Goal: Information Seeking & Learning: Learn about a topic

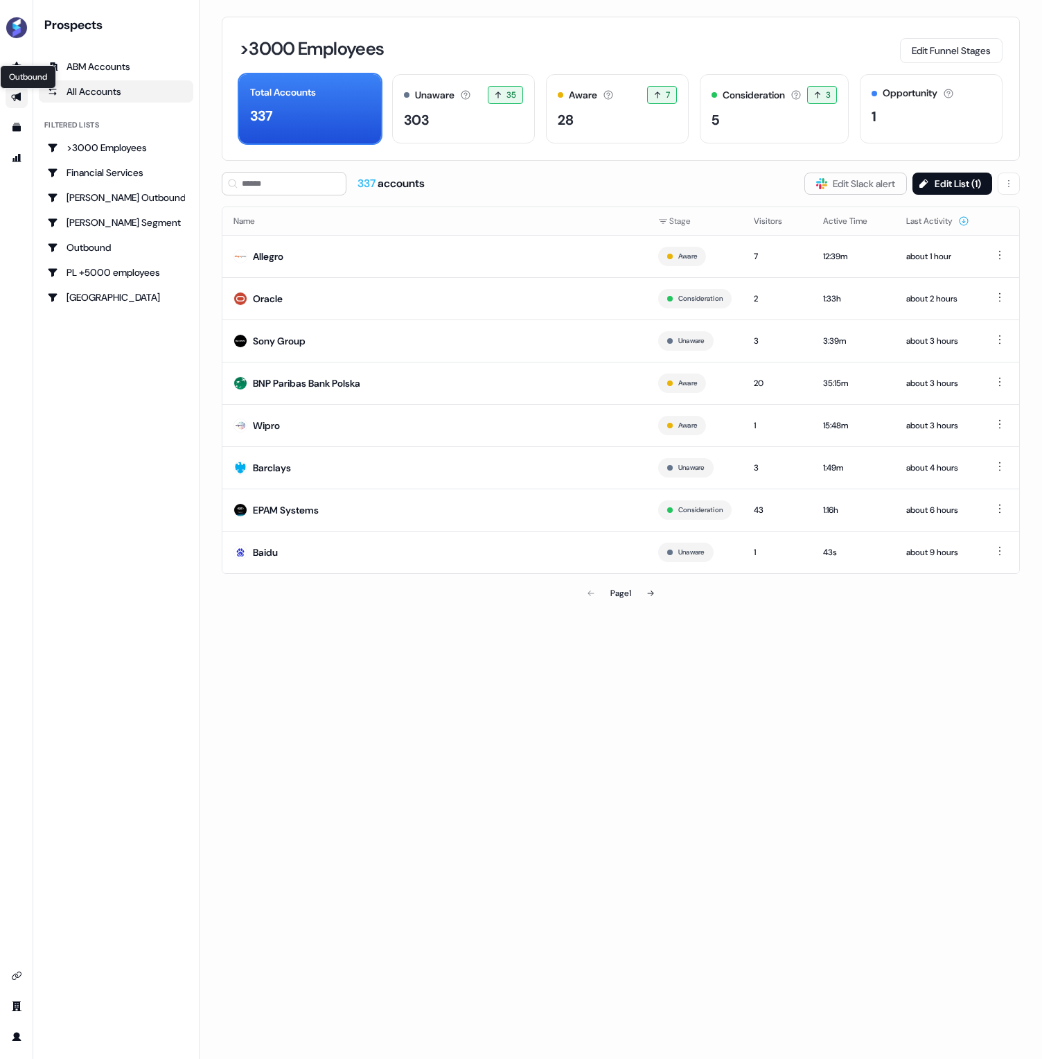
click at [18, 65] on div "Outbound Outbound" at bounding box center [28, 77] width 56 height 24
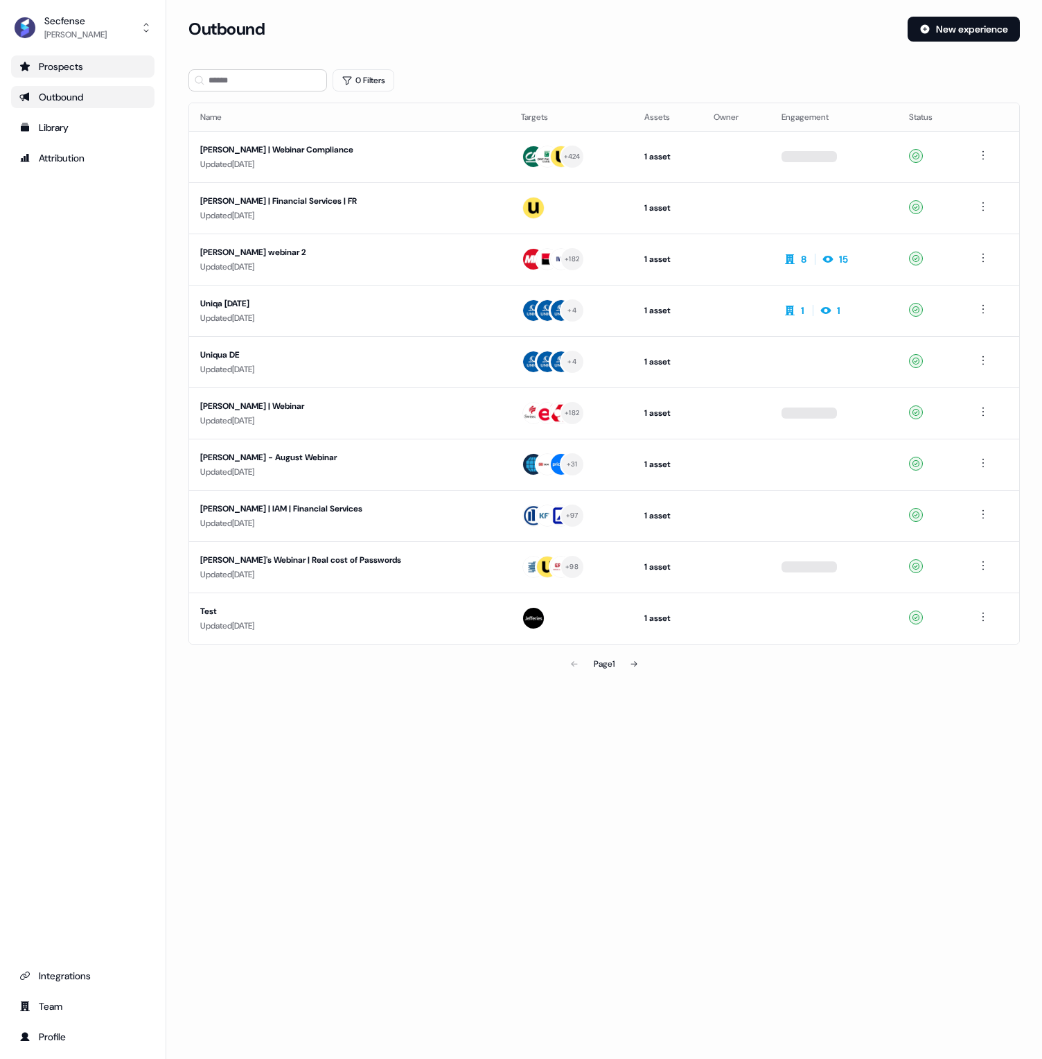
click at [45, 69] on div "Prospects" at bounding box center [82, 67] width 127 height 14
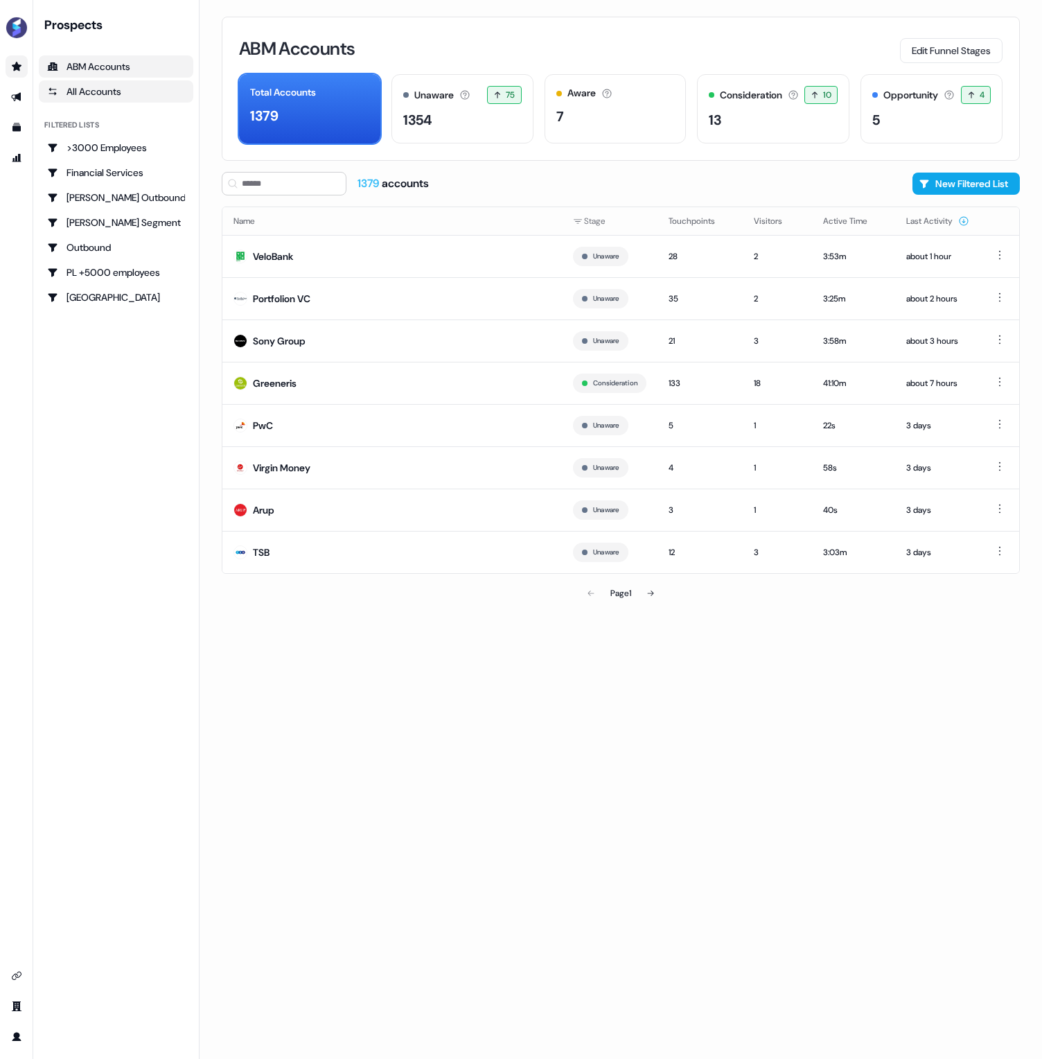
click at [103, 94] on div "All Accounts" at bounding box center [116, 92] width 138 height 14
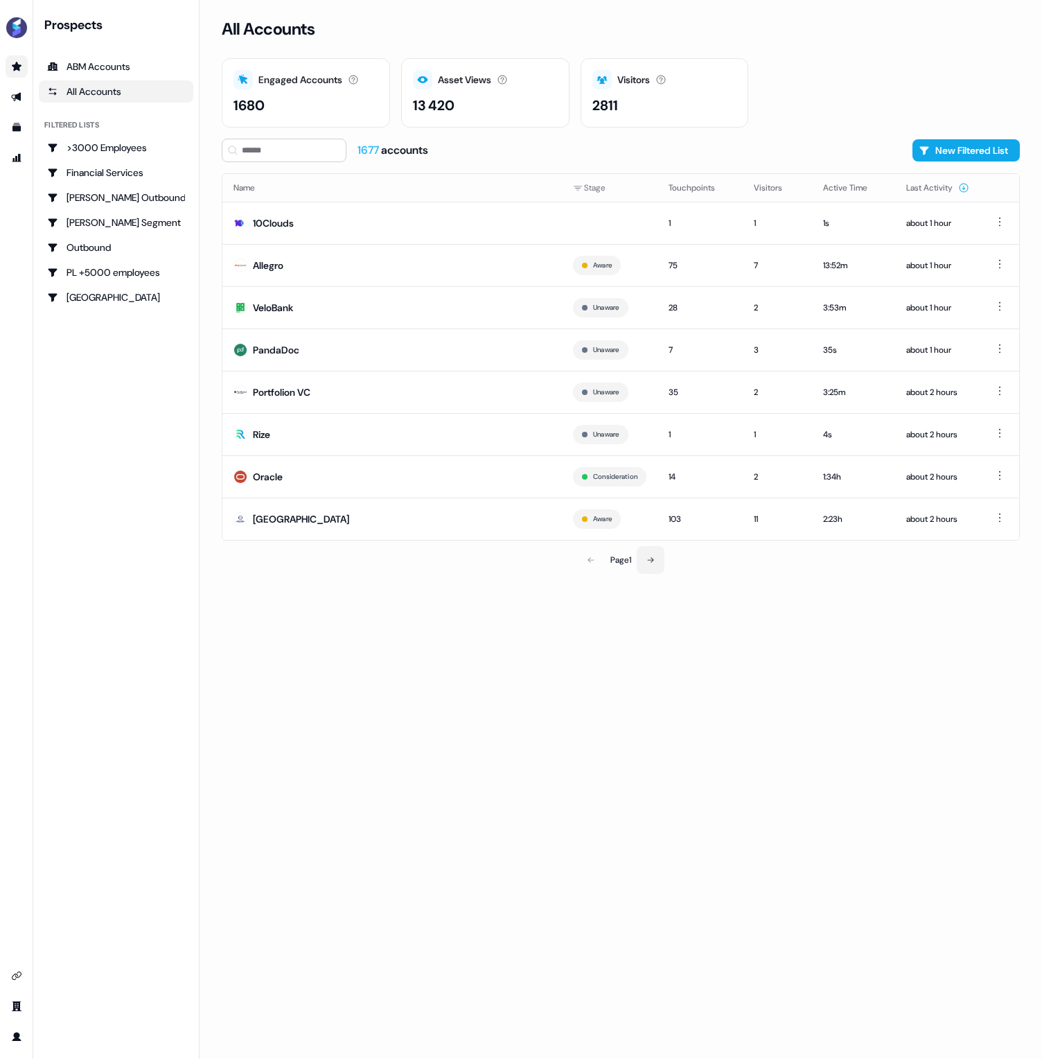
click at [655, 560] on icon at bounding box center [651, 560] width 8 height 8
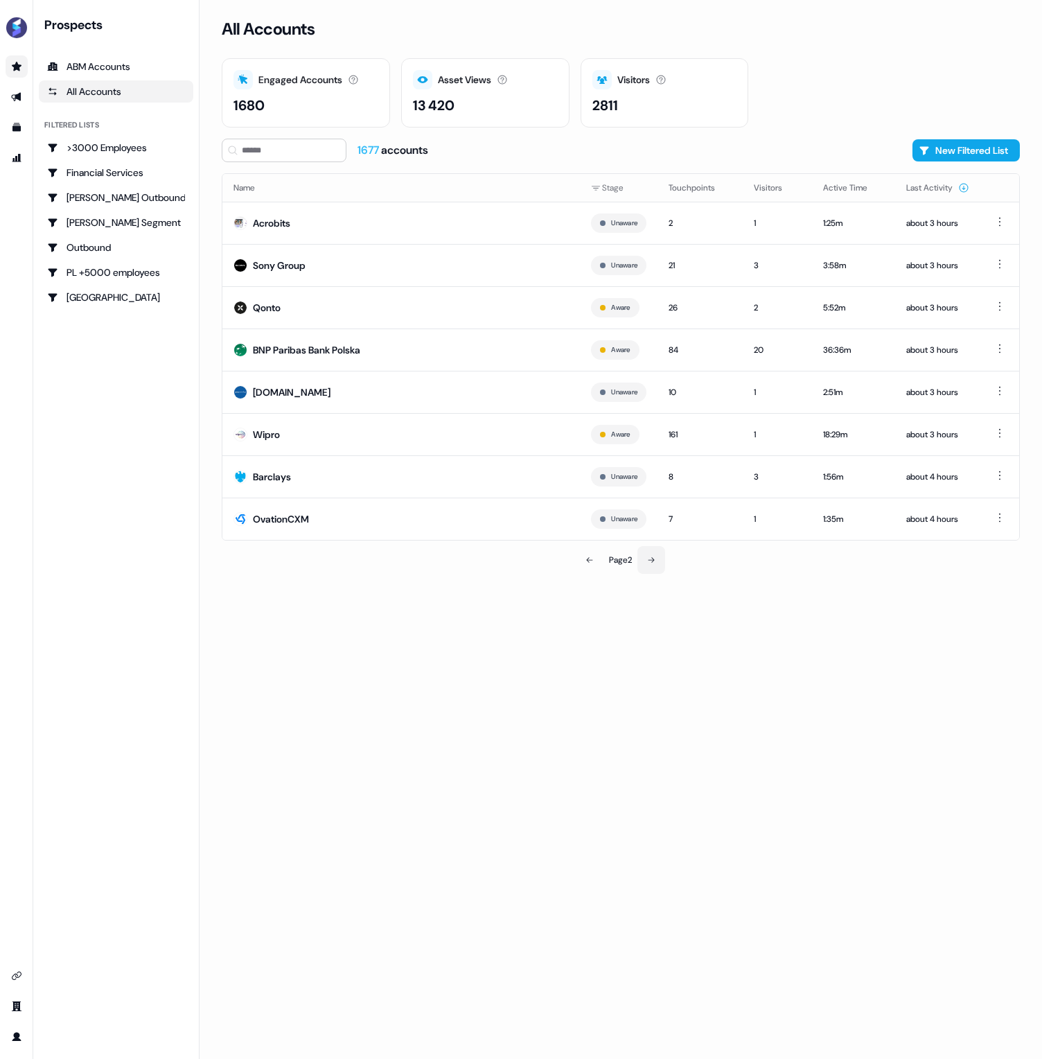
click at [654, 560] on icon at bounding box center [651, 560] width 8 height 8
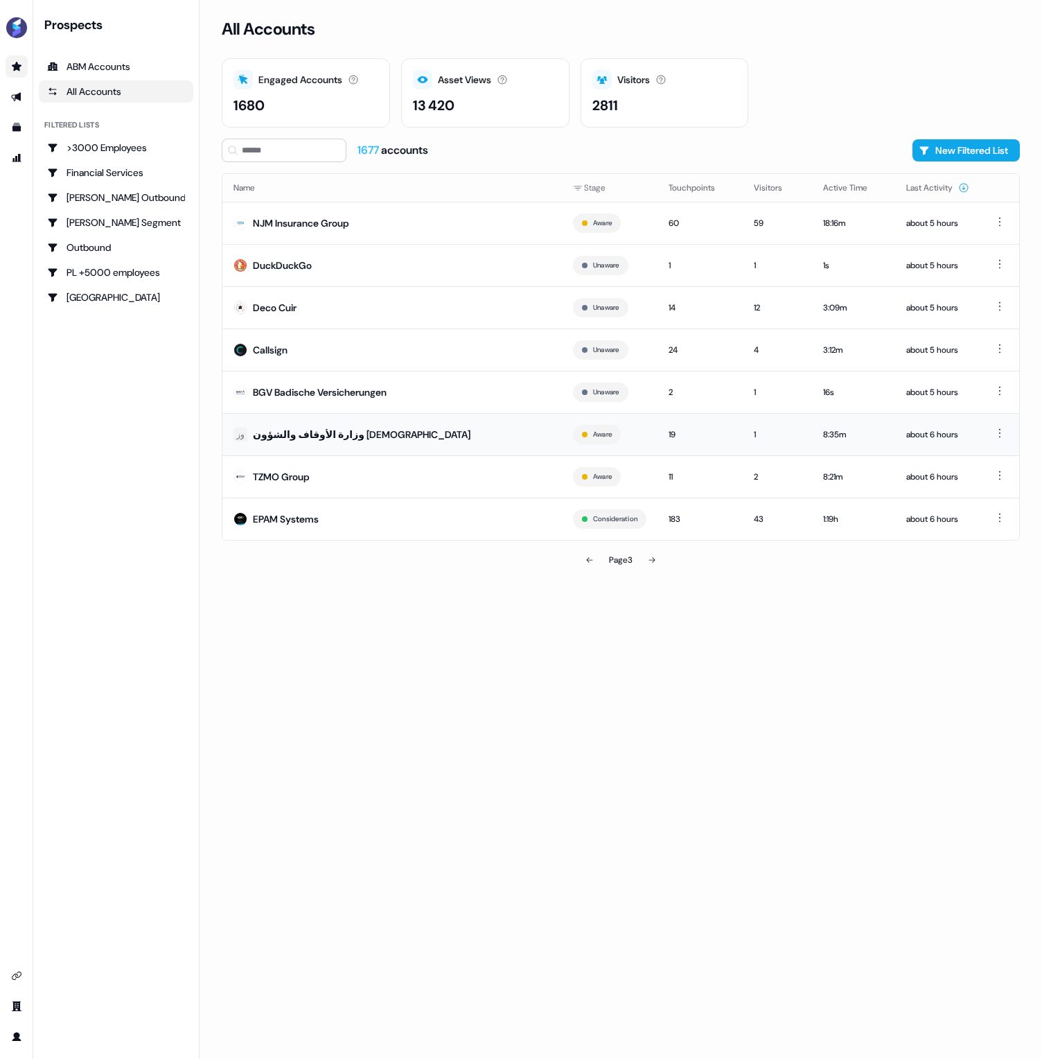
click at [330, 430] on div "وزارة الأوقاف والشؤون [DEMOGRAPHIC_DATA]" at bounding box center [362, 435] width 218 height 14
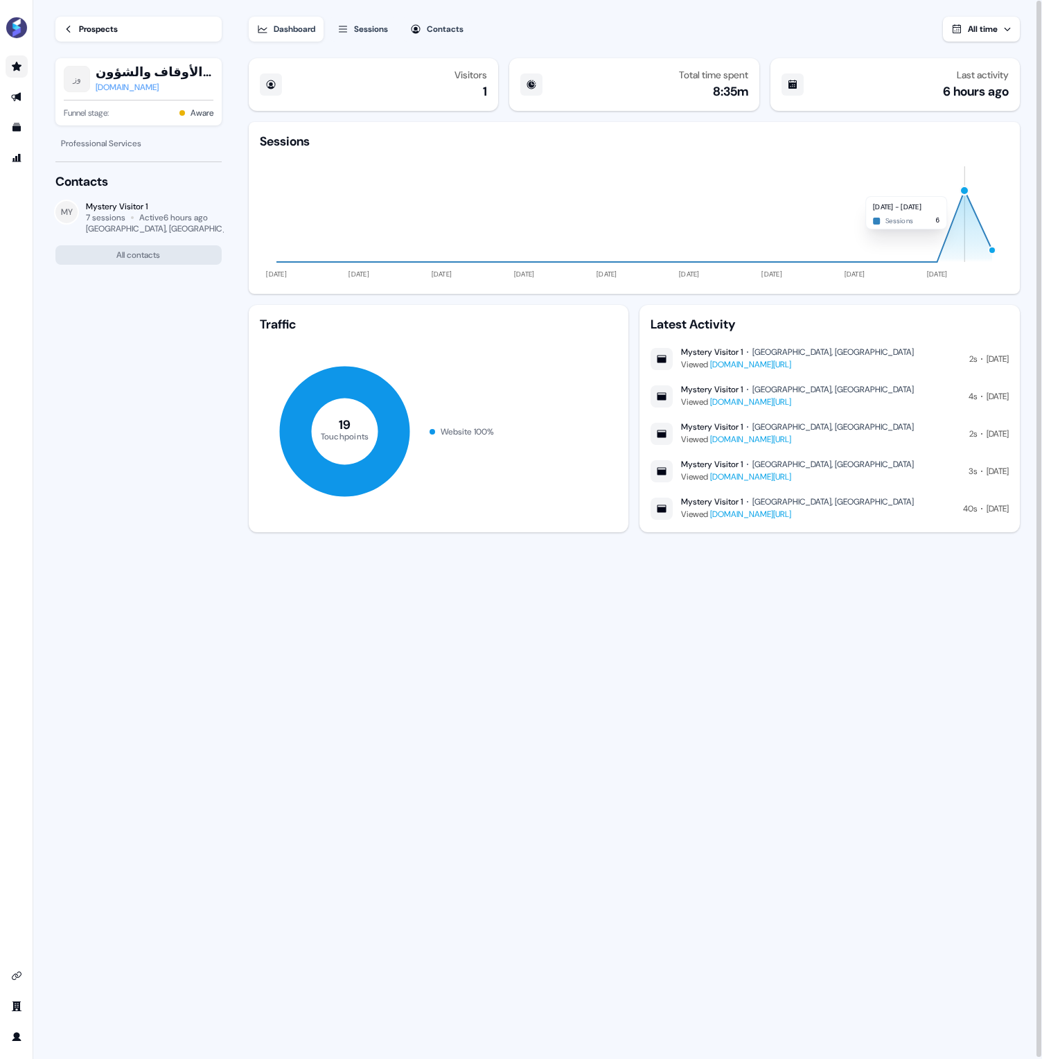
click at [965, 189] on div "button" at bounding box center [965, 190] width 10 height 10
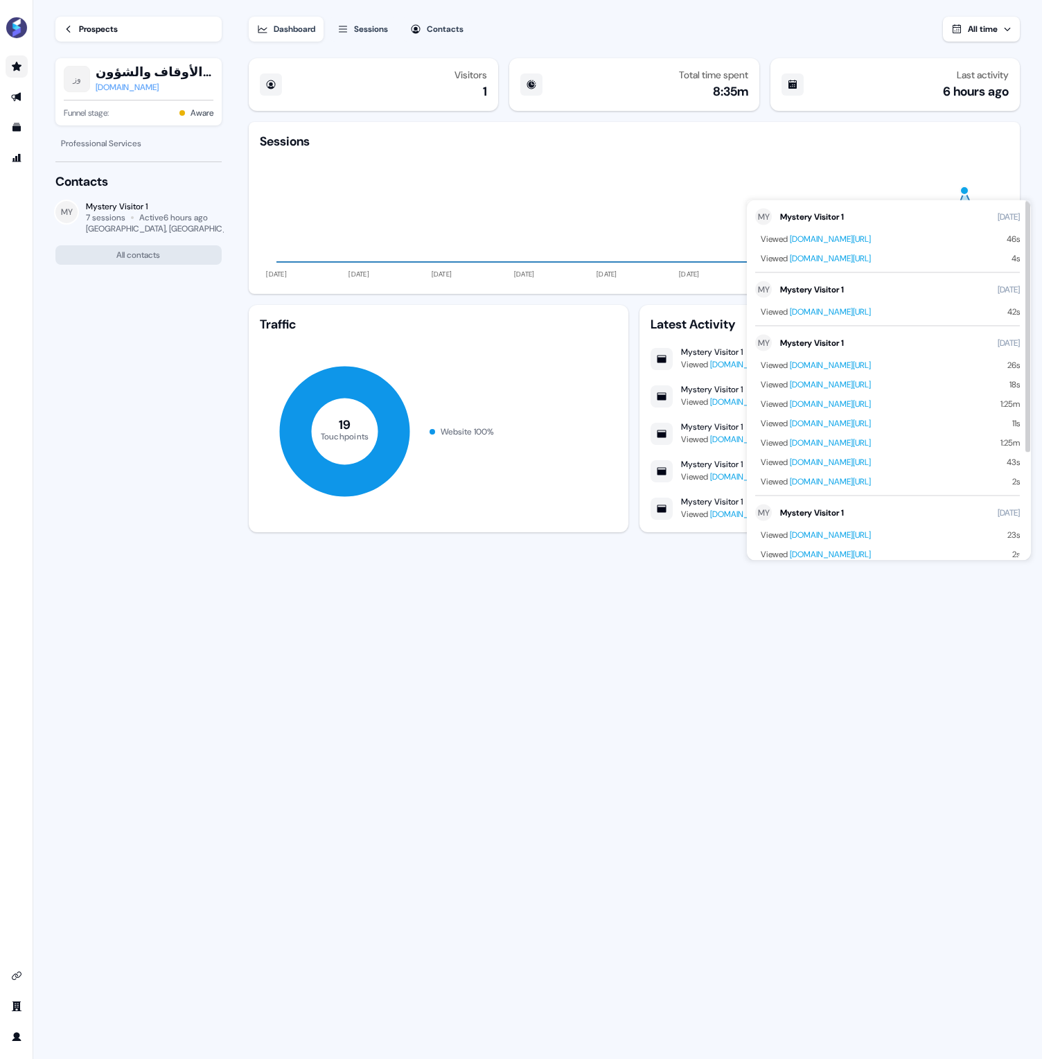
click at [871, 440] on link "[DOMAIN_NAME][URL]" at bounding box center [830, 442] width 81 height 11
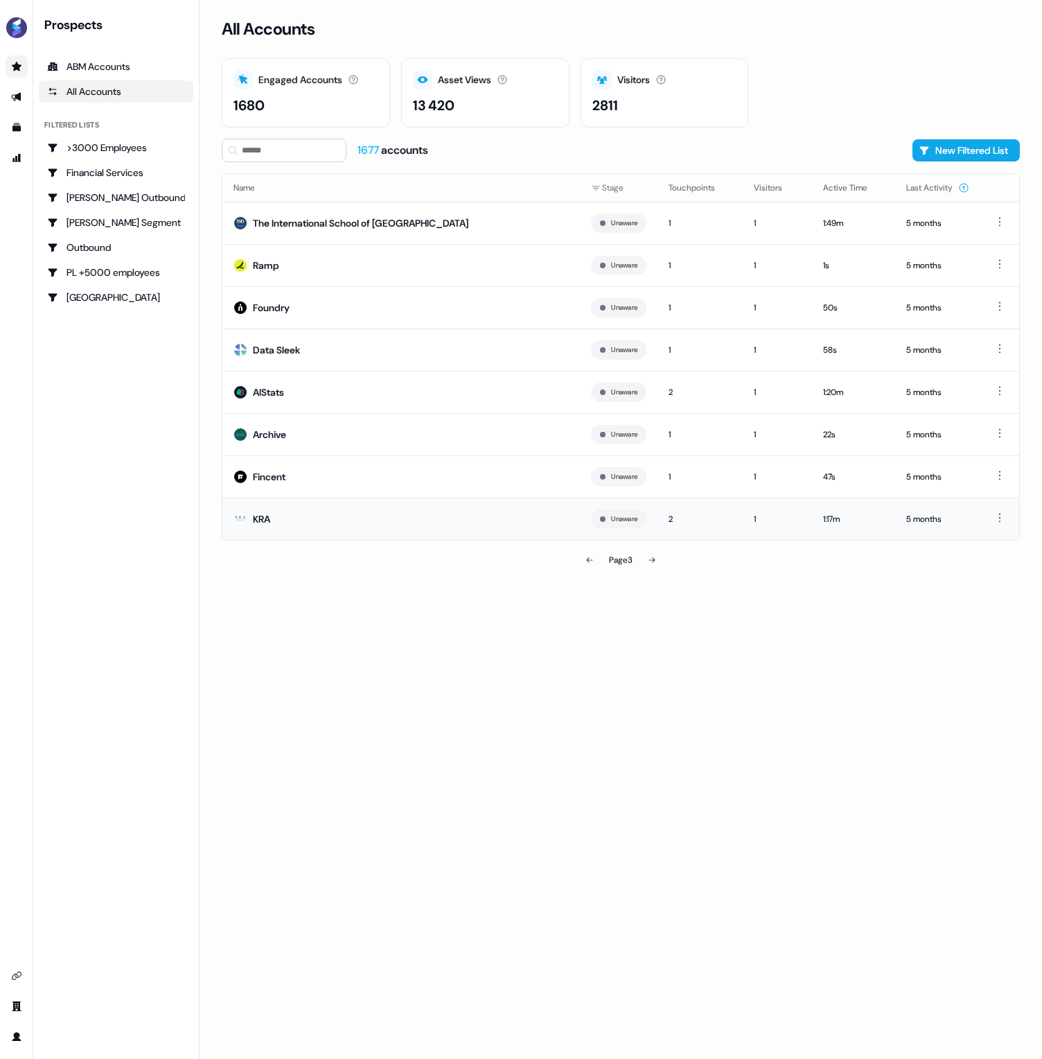
click at [267, 518] on div "KRA" at bounding box center [261, 519] width 17 height 14
click at [653, 561] on icon at bounding box center [652, 560] width 8 height 8
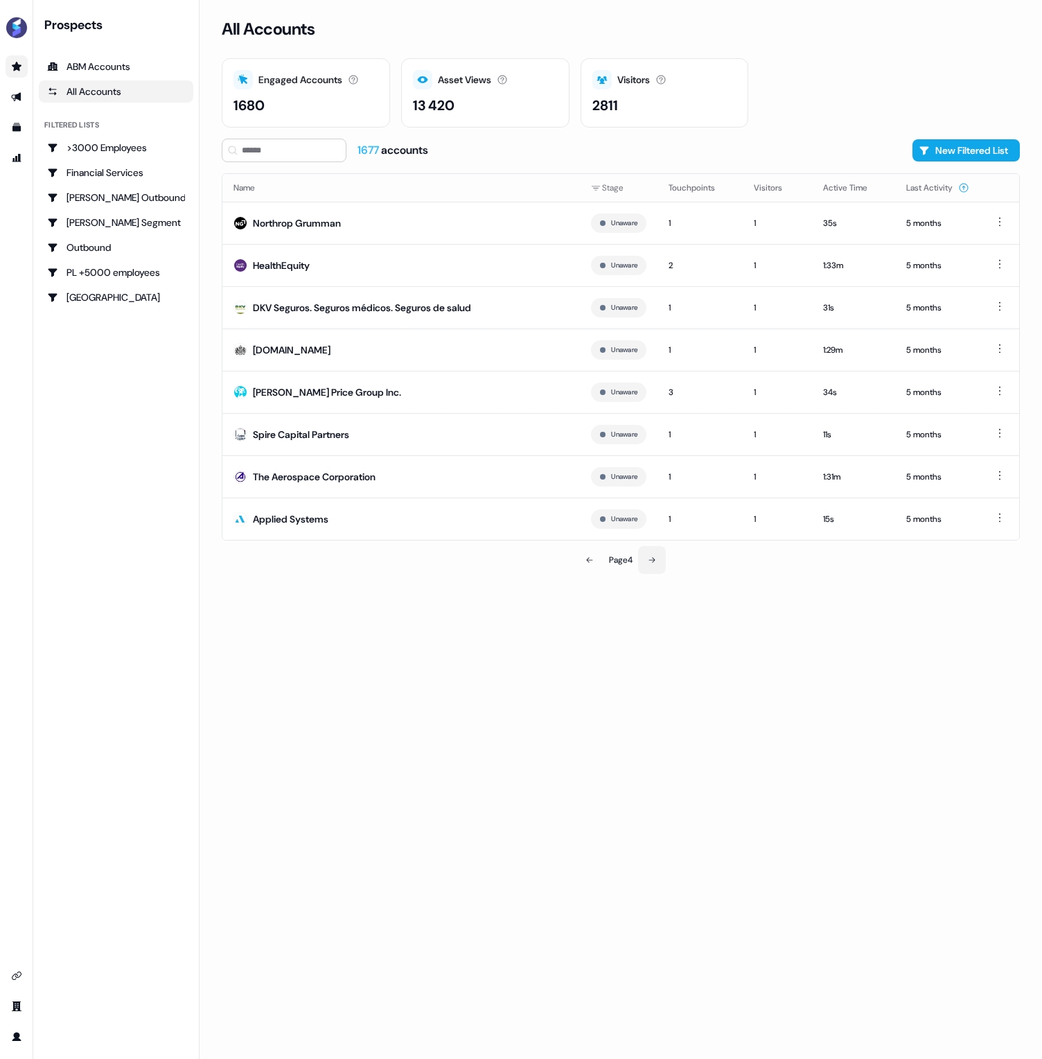
click at [653, 561] on icon at bounding box center [652, 560] width 8 height 8
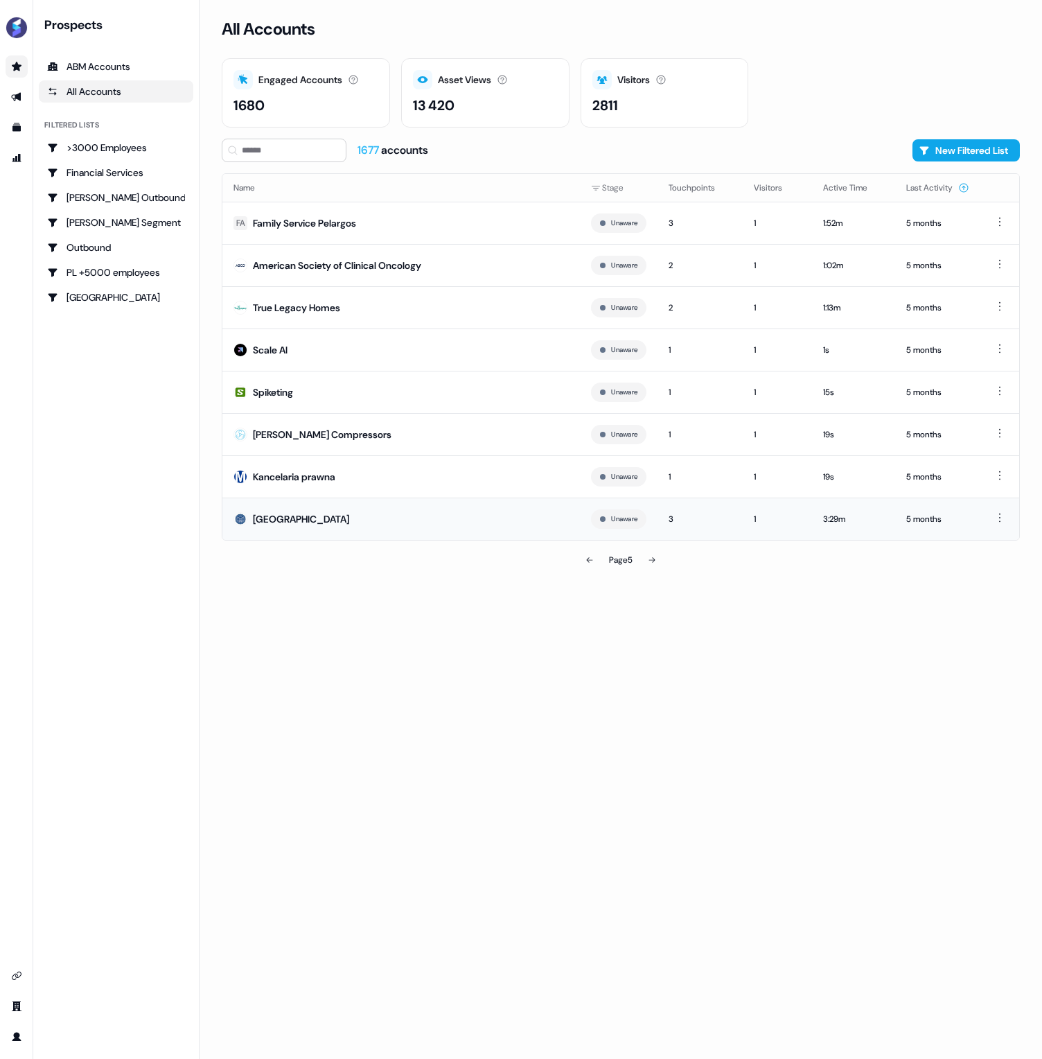
click at [295, 517] on div "[GEOGRAPHIC_DATA]" at bounding box center [301, 519] width 96 height 14
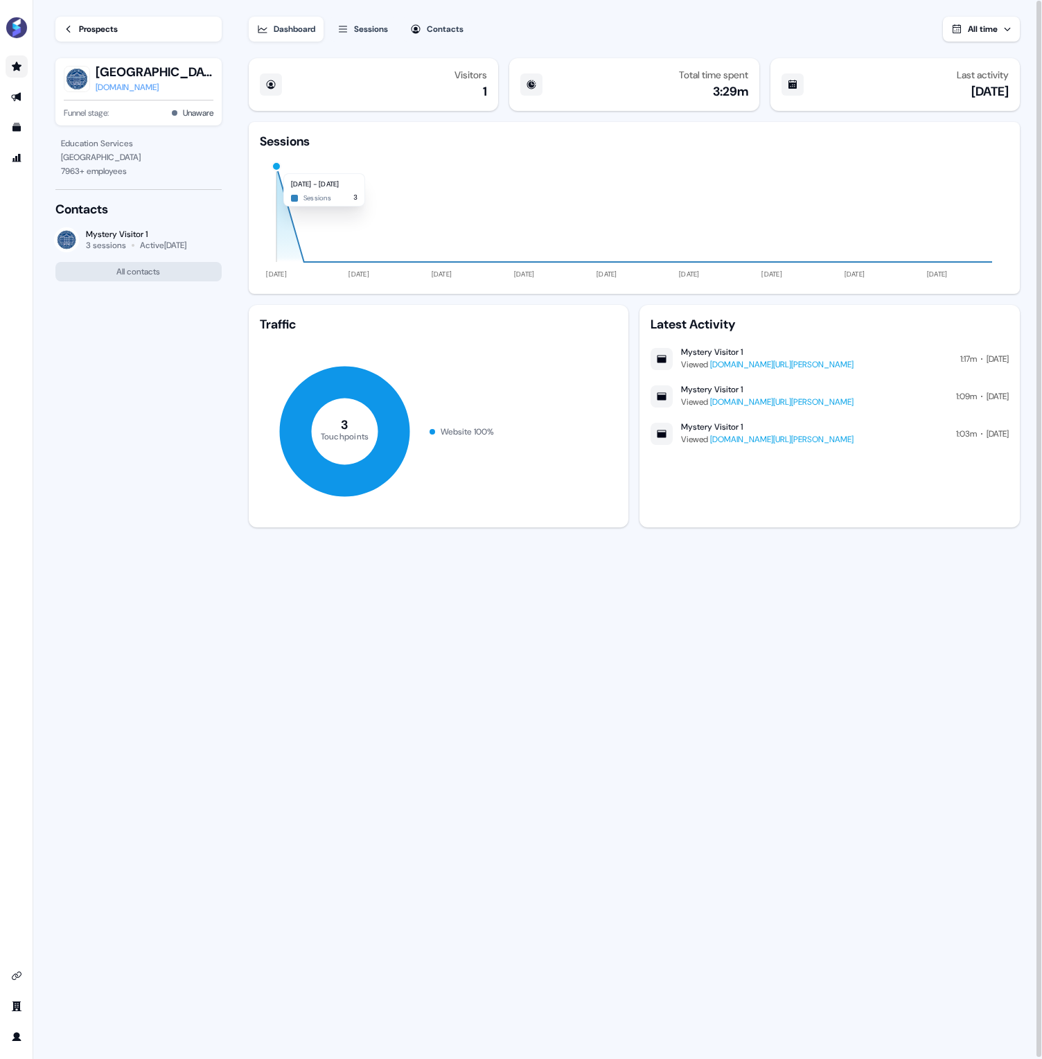
click at [279, 167] on div "button" at bounding box center [276, 166] width 10 height 10
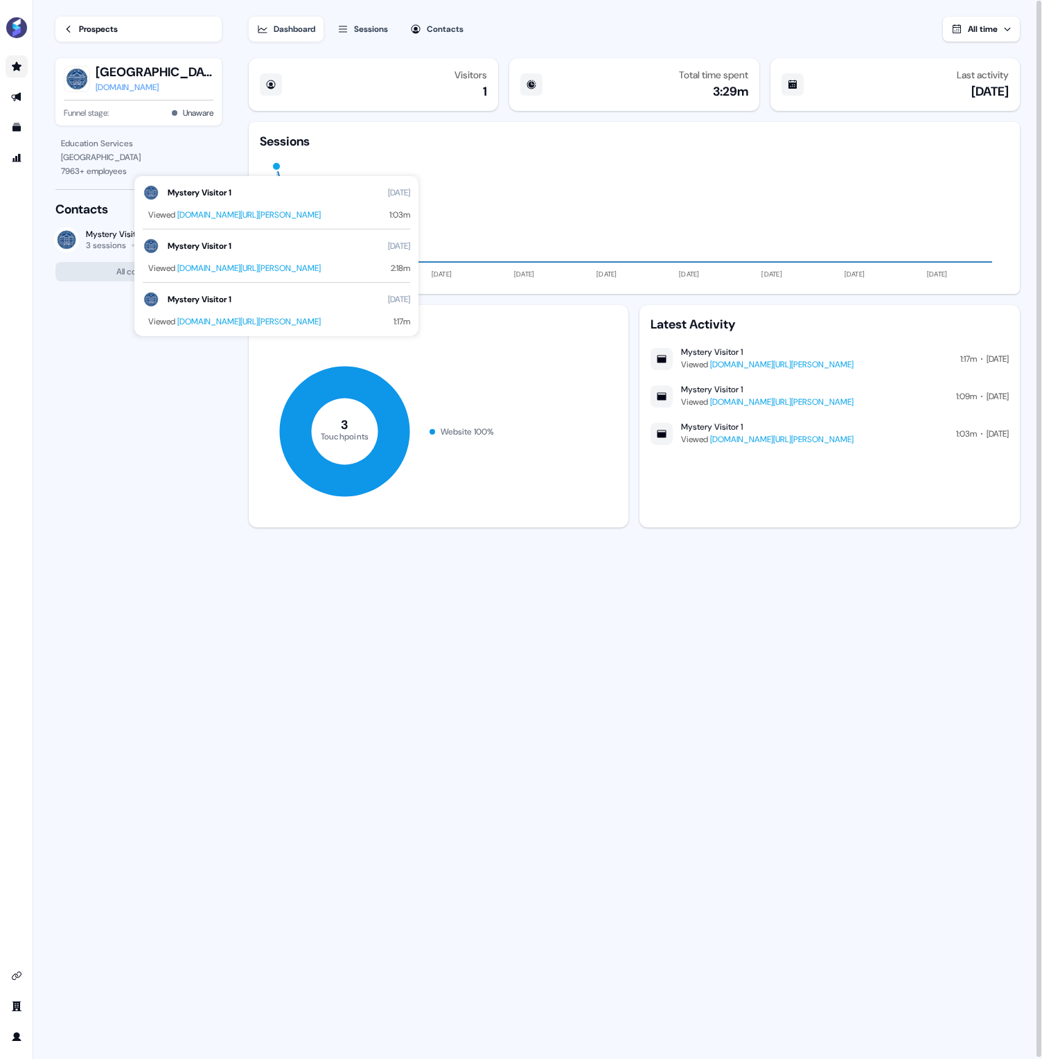
click at [481, 630] on div "Visitors 1 Total time spent 3:29m Last activity [DATE] Sessions [DATE] [DATE] […" at bounding box center [635, 557] width 776 height 1008
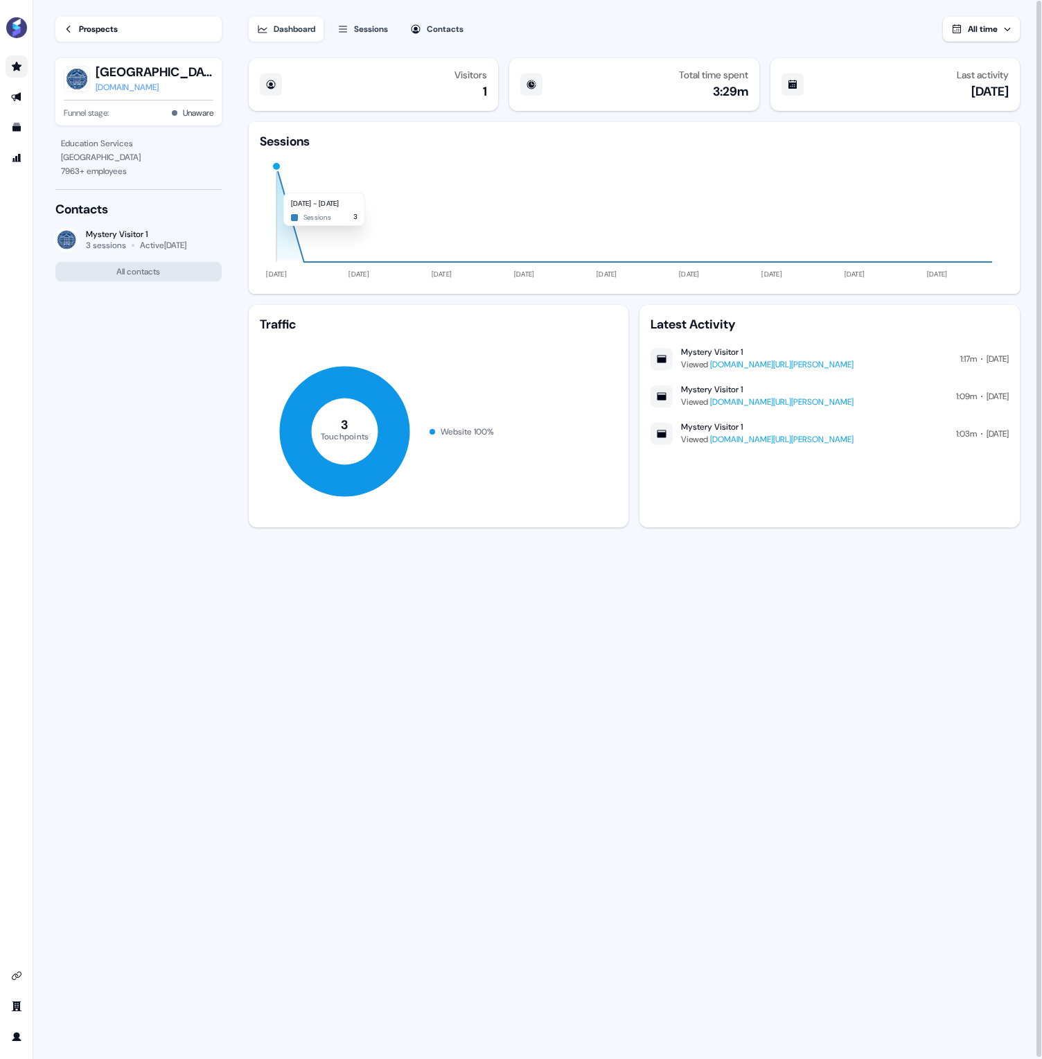
drag, startPoint x: 120, startPoint y: 86, endPoint x: 120, endPoint y: 68, distance: 18.0
click at [119, 86] on div "[DOMAIN_NAME]" at bounding box center [155, 87] width 118 height 14
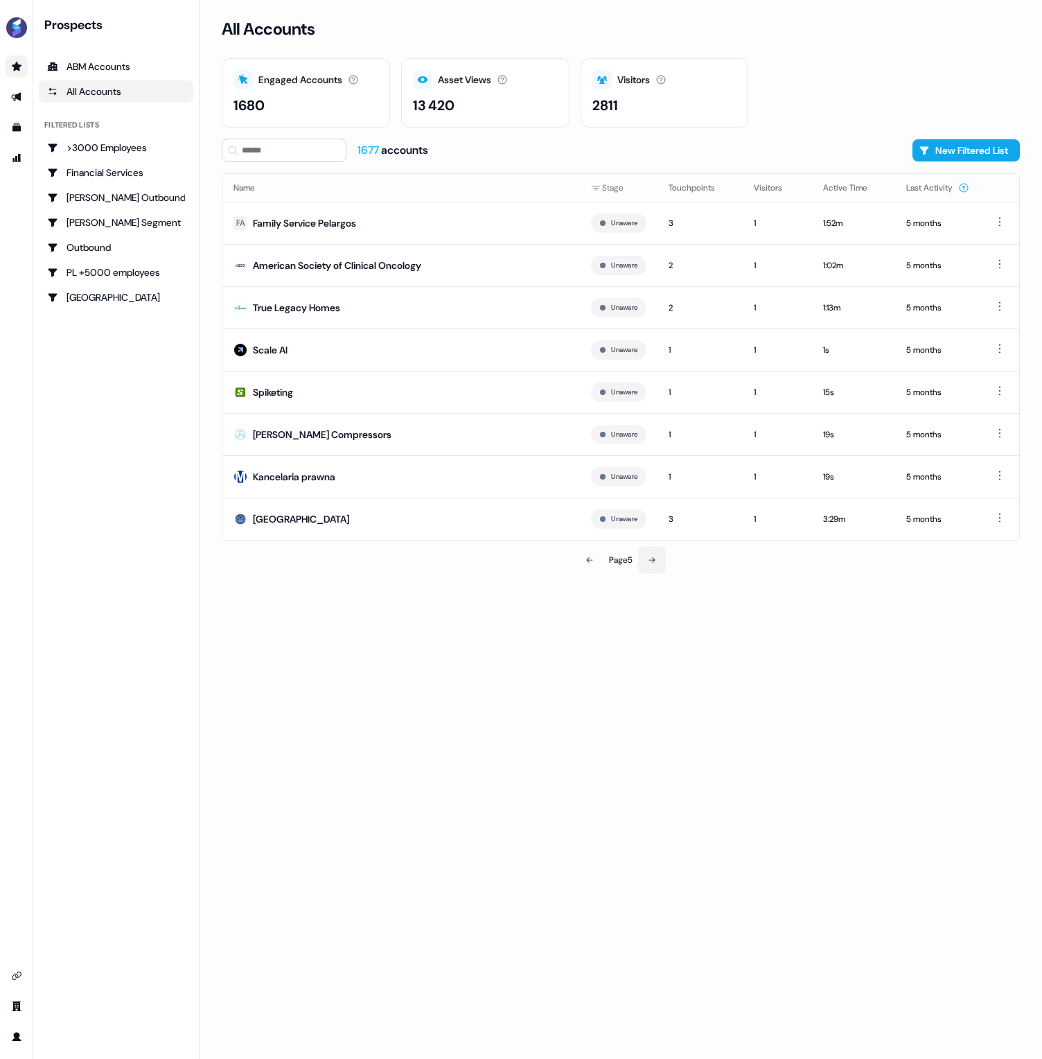
click at [655, 556] on icon at bounding box center [652, 560] width 8 height 8
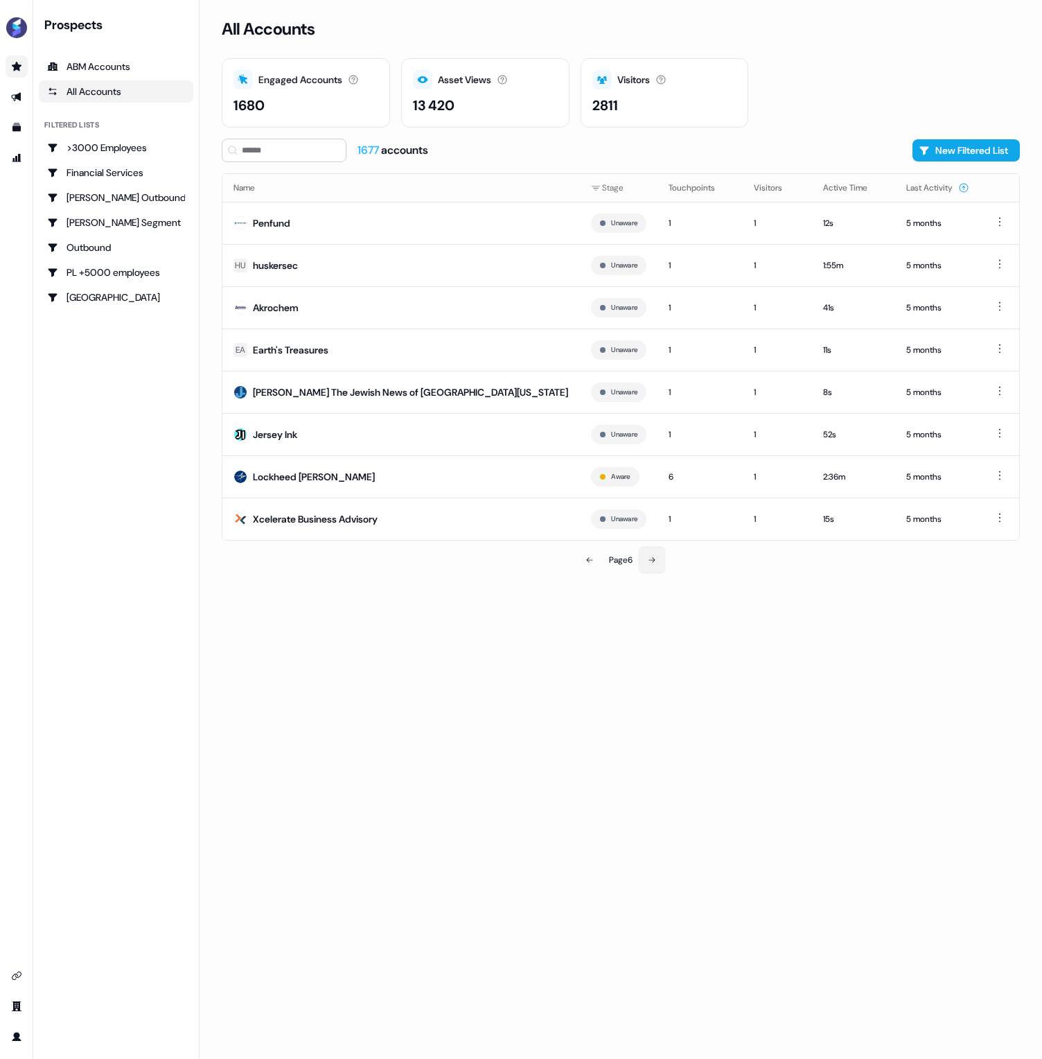
click at [658, 559] on button at bounding box center [652, 560] width 28 height 28
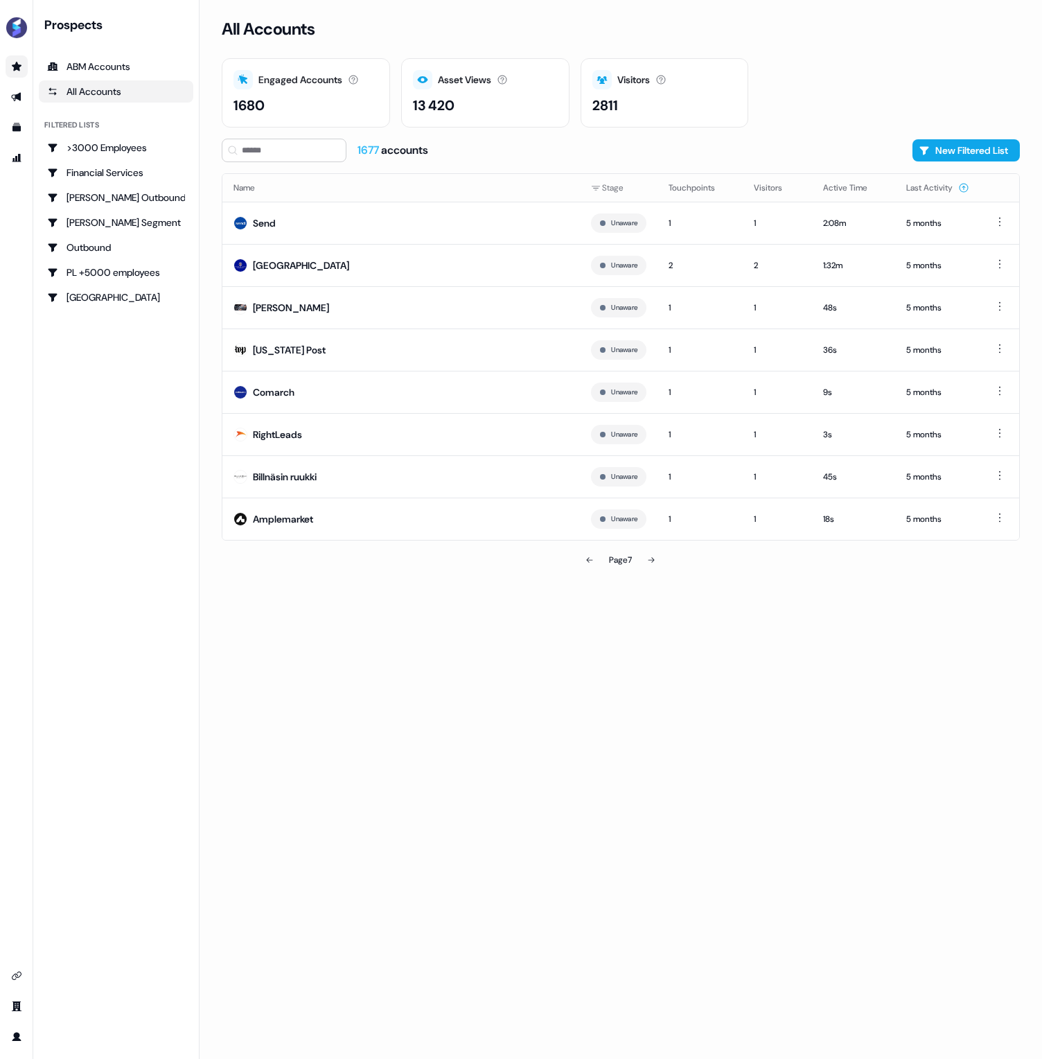
click at [658, 559] on button at bounding box center [652, 560] width 28 height 28
click at [651, 558] on icon at bounding box center [652, 560] width 8 height 8
click at [591, 184] on html "For the best experience switch devices to a bigger screen. Go to [DOMAIN_NAME] …" at bounding box center [521, 529] width 1042 height 1059
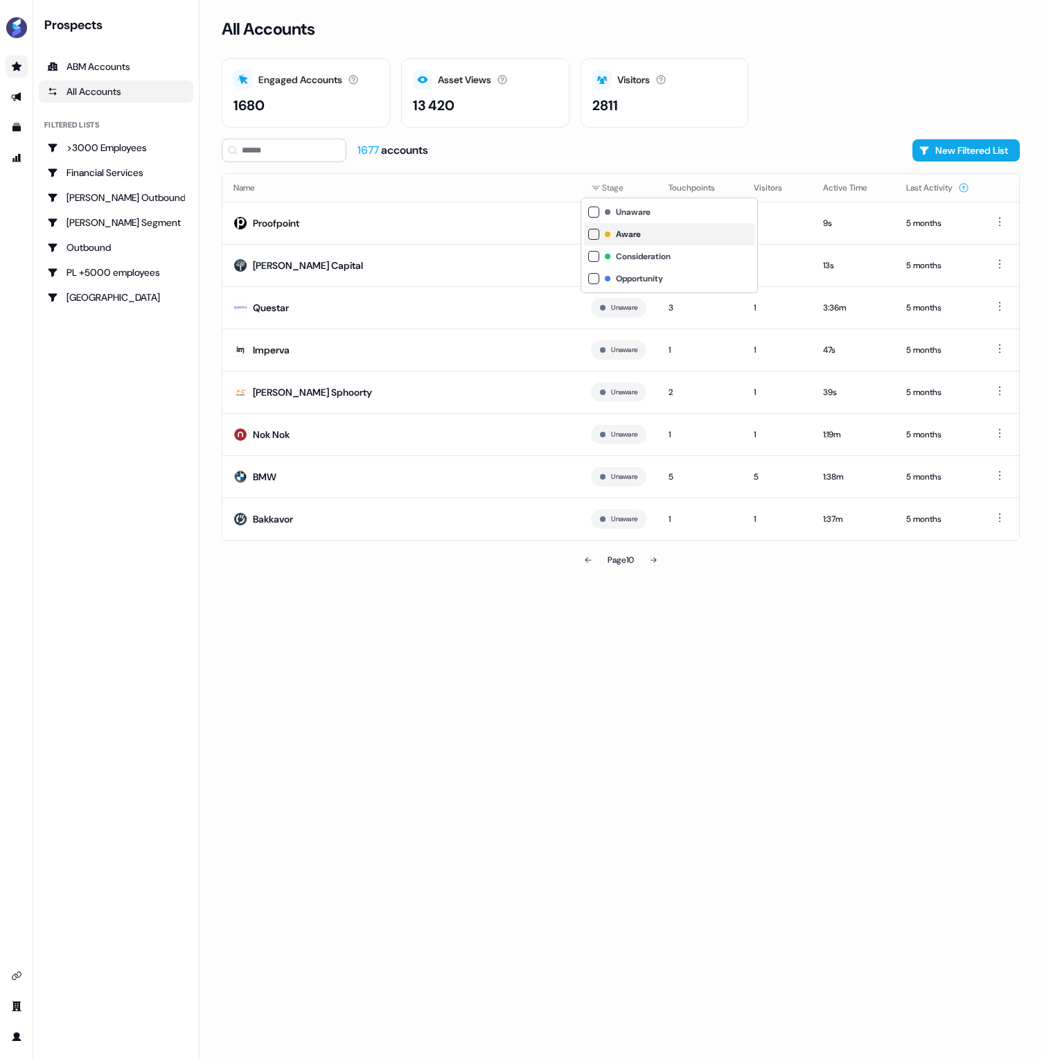
click at [592, 233] on button "button" at bounding box center [593, 234] width 11 height 11
click at [800, 694] on html "For the best experience switch devices to a bigger screen. Go to [DOMAIN_NAME] …" at bounding box center [521, 529] width 1042 height 1059
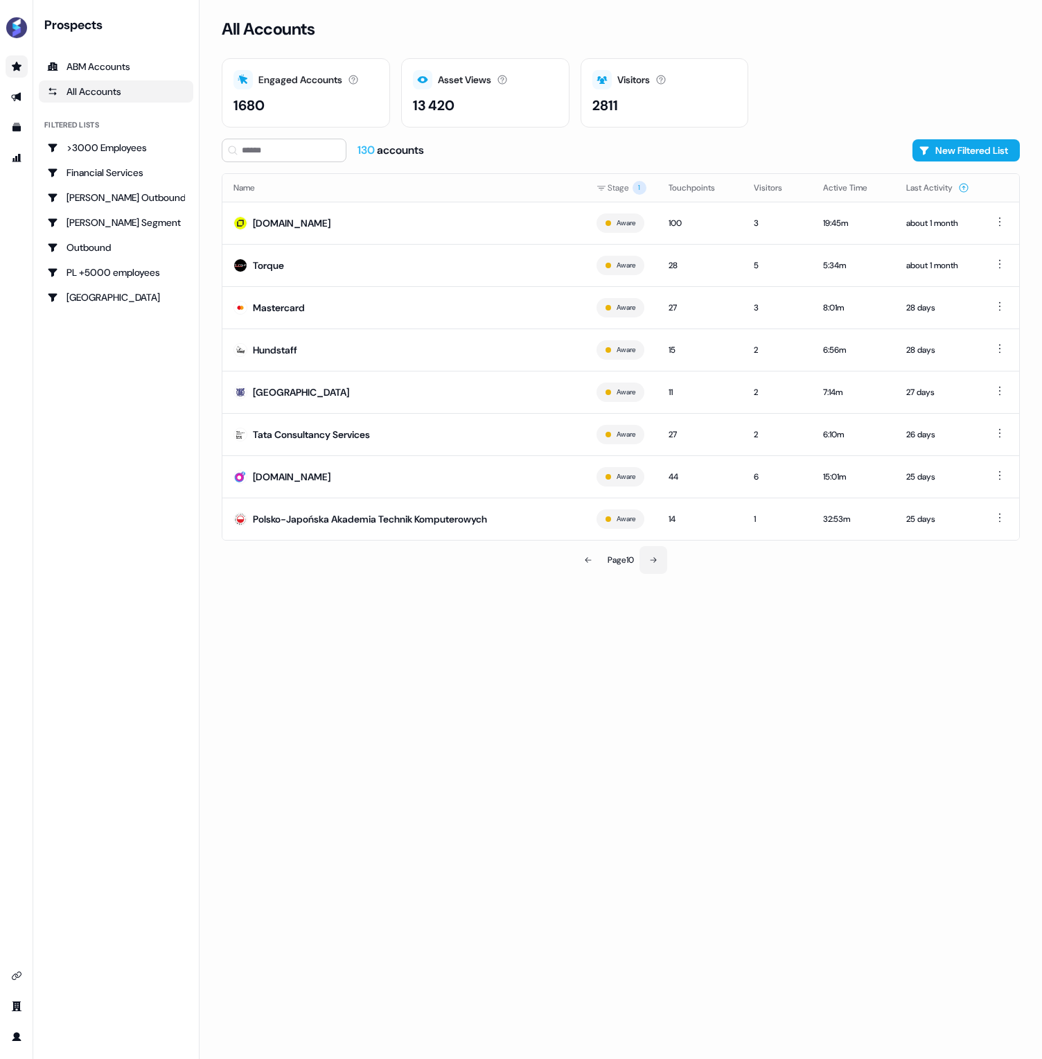
click at [658, 561] on icon at bounding box center [653, 560] width 8 height 8
click at [656, 559] on icon at bounding box center [651, 560] width 8 height 8
click at [656, 559] on icon at bounding box center [653, 560] width 8 height 8
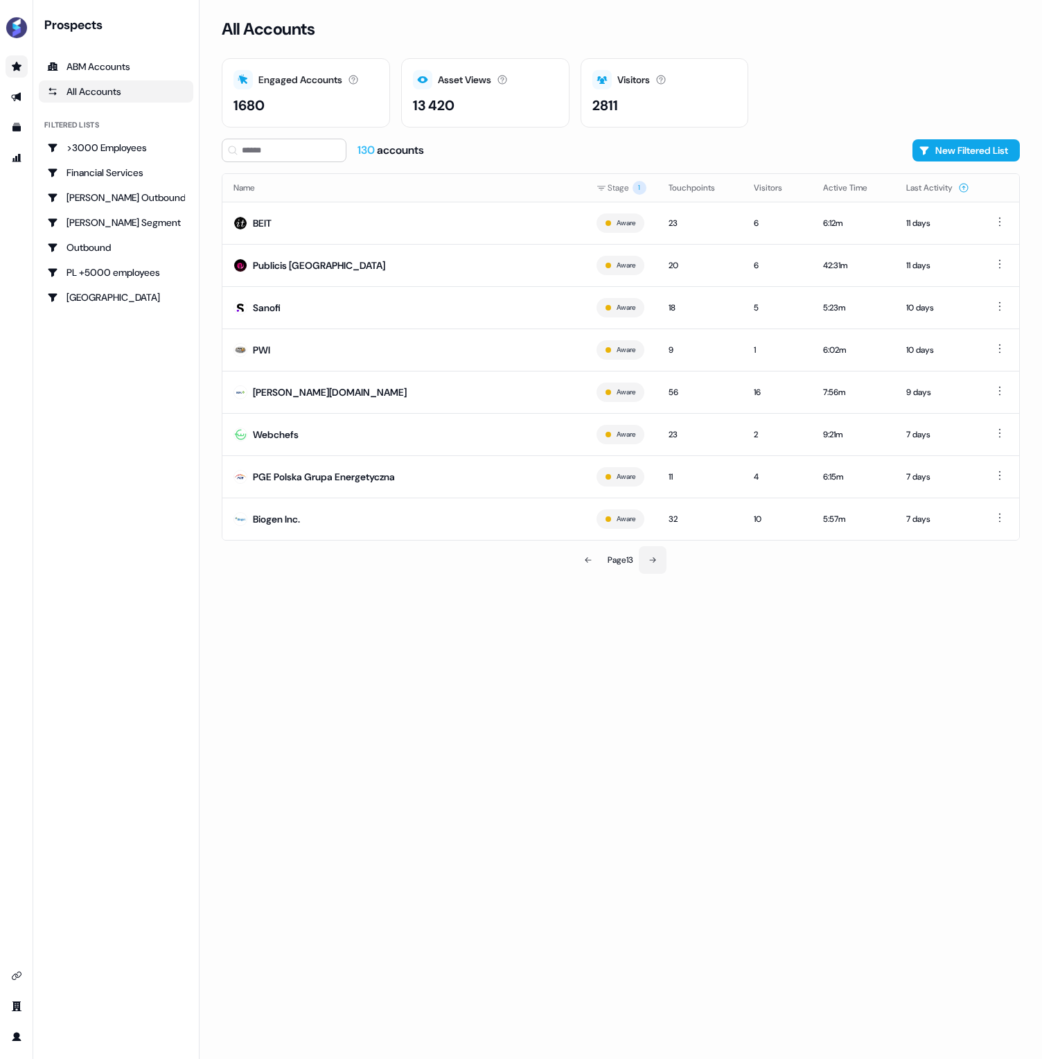
click at [656, 559] on icon at bounding box center [653, 560] width 8 height 8
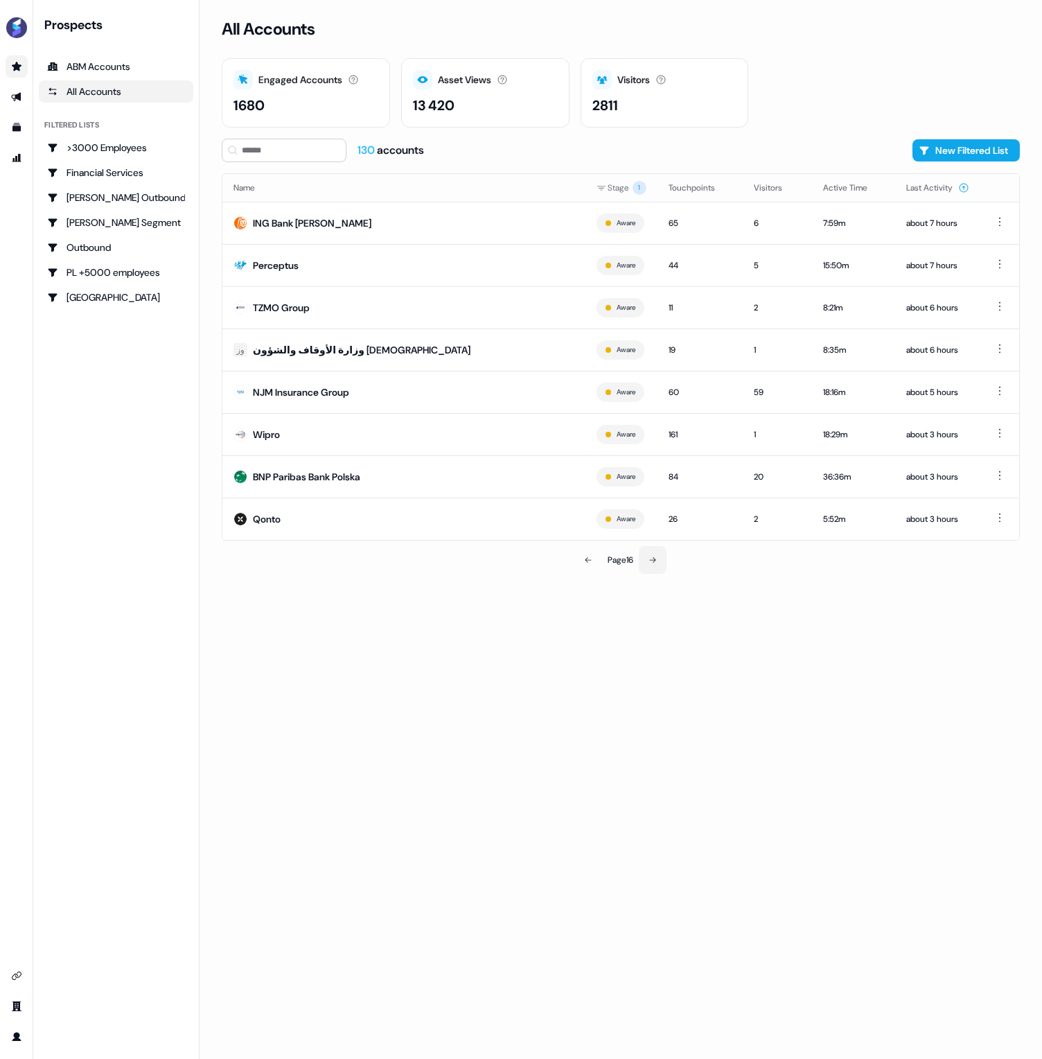
click at [656, 559] on icon at bounding box center [653, 560] width 8 height 8
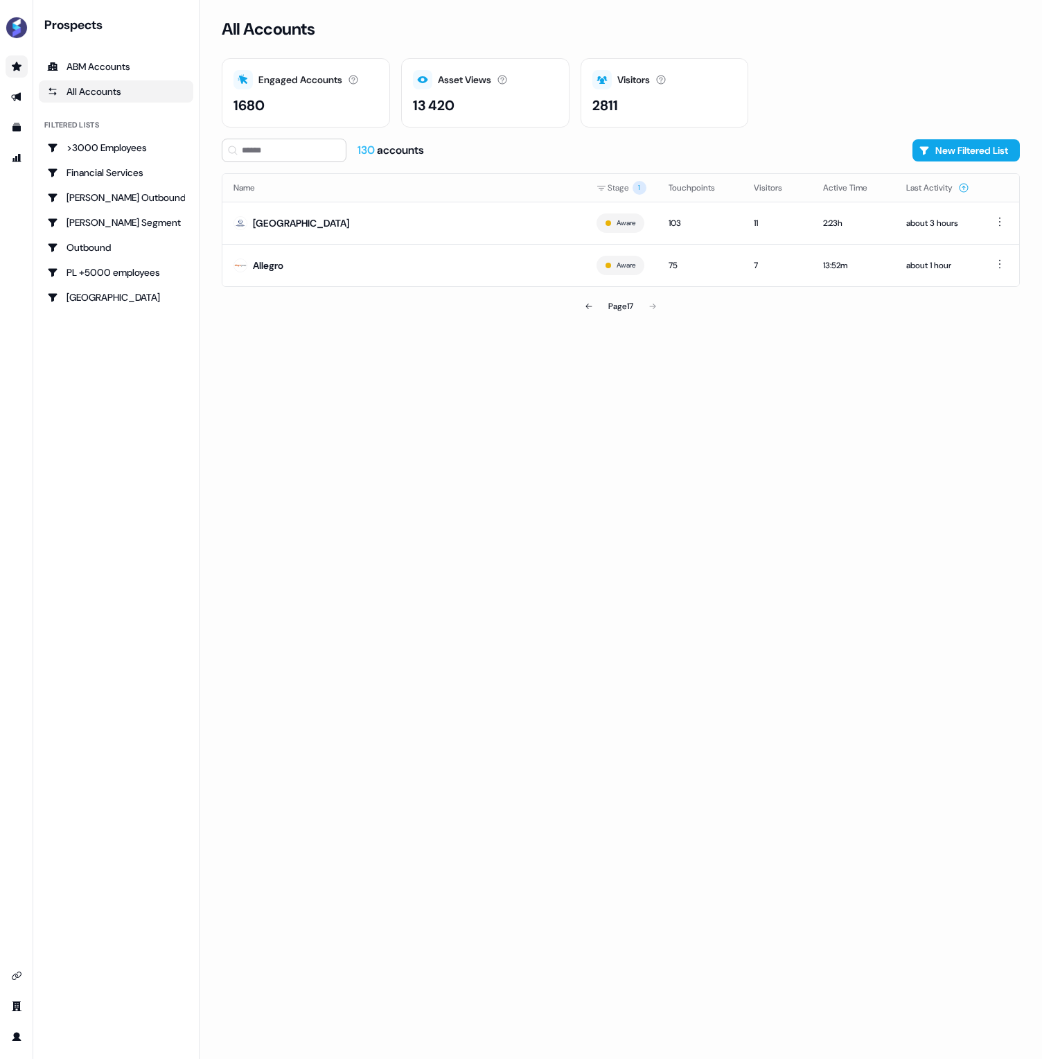
drag, startPoint x: 935, startPoint y: 186, endPoint x: 934, endPoint y: 200, distance: 14.6
click at [935, 186] on button "Last Activity" at bounding box center [938, 187] width 63 height 25
click at [588, 303] on icon at bounding box center [589, 306] width 8 height 8
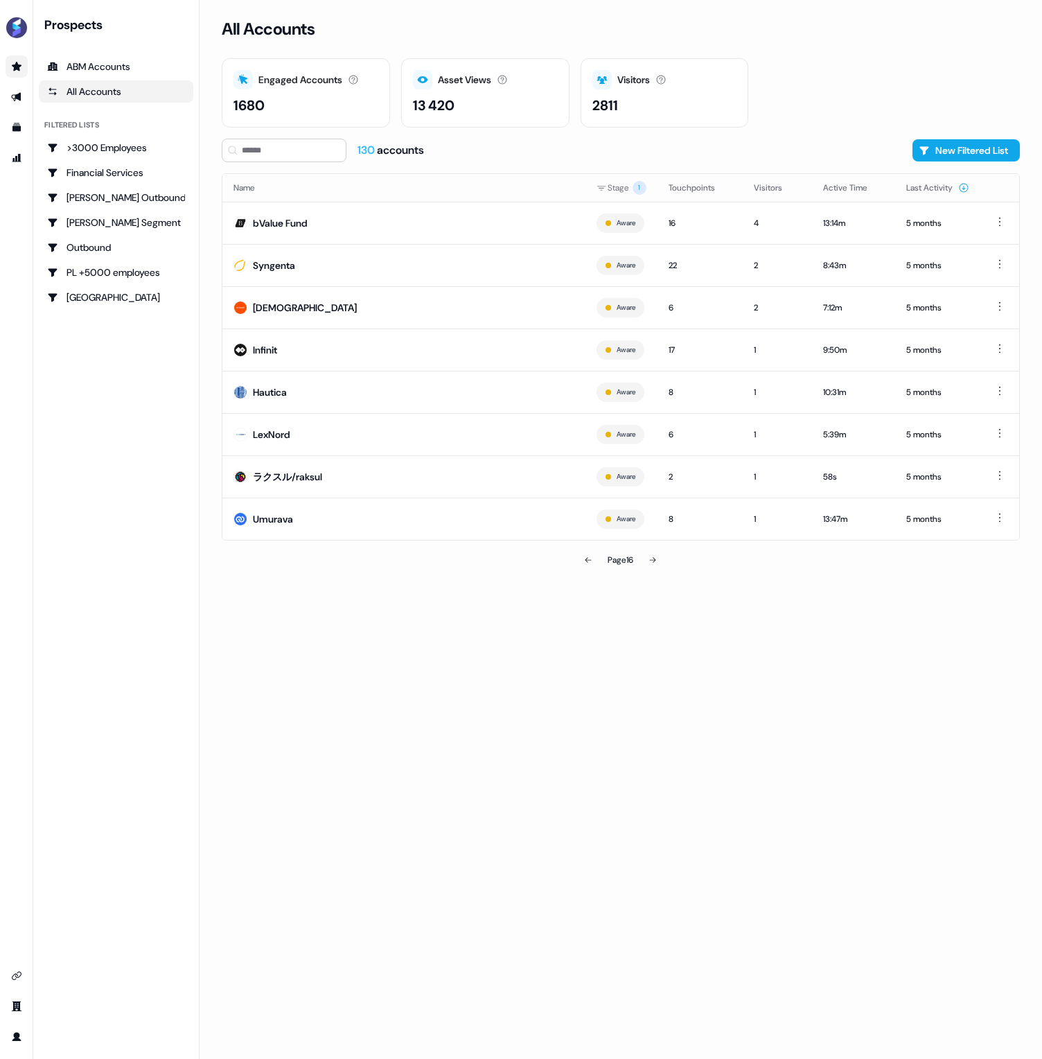
click at [548, 567] on div "Page 16" at bounding box center [620, 560] width 259 height 28
click at [594, 564] on button at bounding box center [589, 560] width 28 height 28
click at [591, 567] on button at bounding box center [589, 560] width 28 height 28
click at [590, 570] on button at bounding box center [589, 560] width 28 height 28
click at [589, 567] on button at bounding box center [589, 560] width 28 height 28
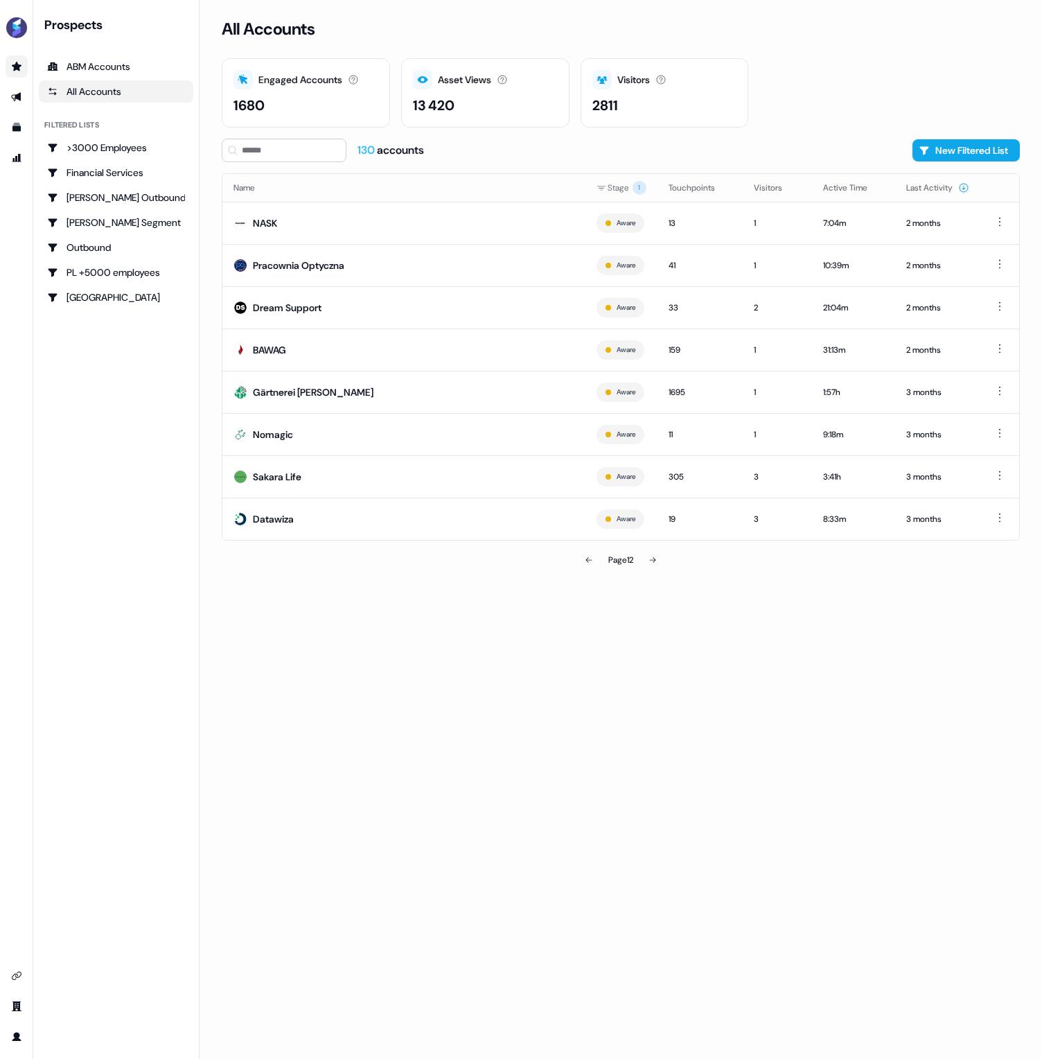
click at [588, 568] on button at bounding box center [589, 560] width 28 height 28
click at [588, 570] on button at bounding box center [590, 560] width 28 height 28
click at [588, 570] on button at bounding box center [589, 560] width 28 height 28
click at [588, 570] on button at bounding box center [590, 560] width 28 height 28
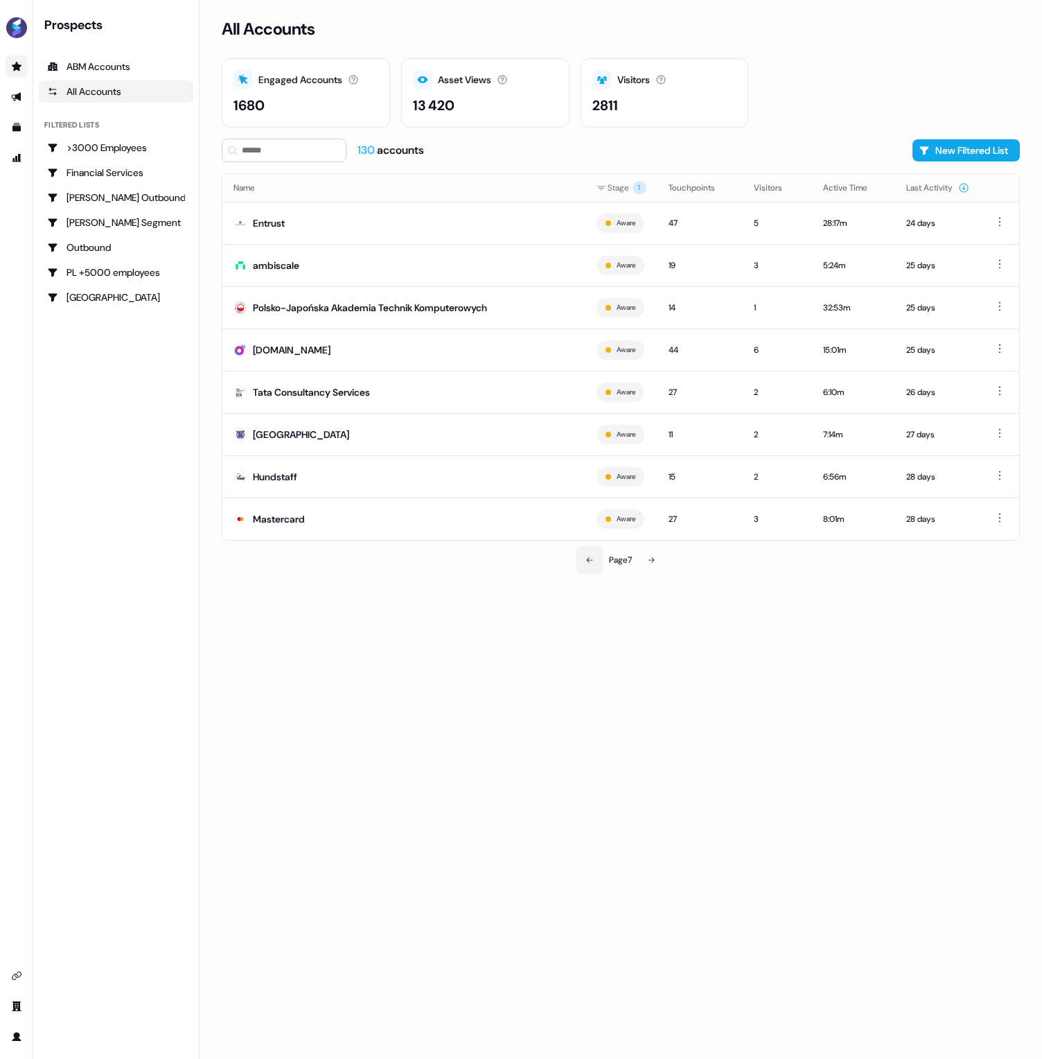
click at [588, 570] on button at bounding box center [590, 560] width 28 height 28
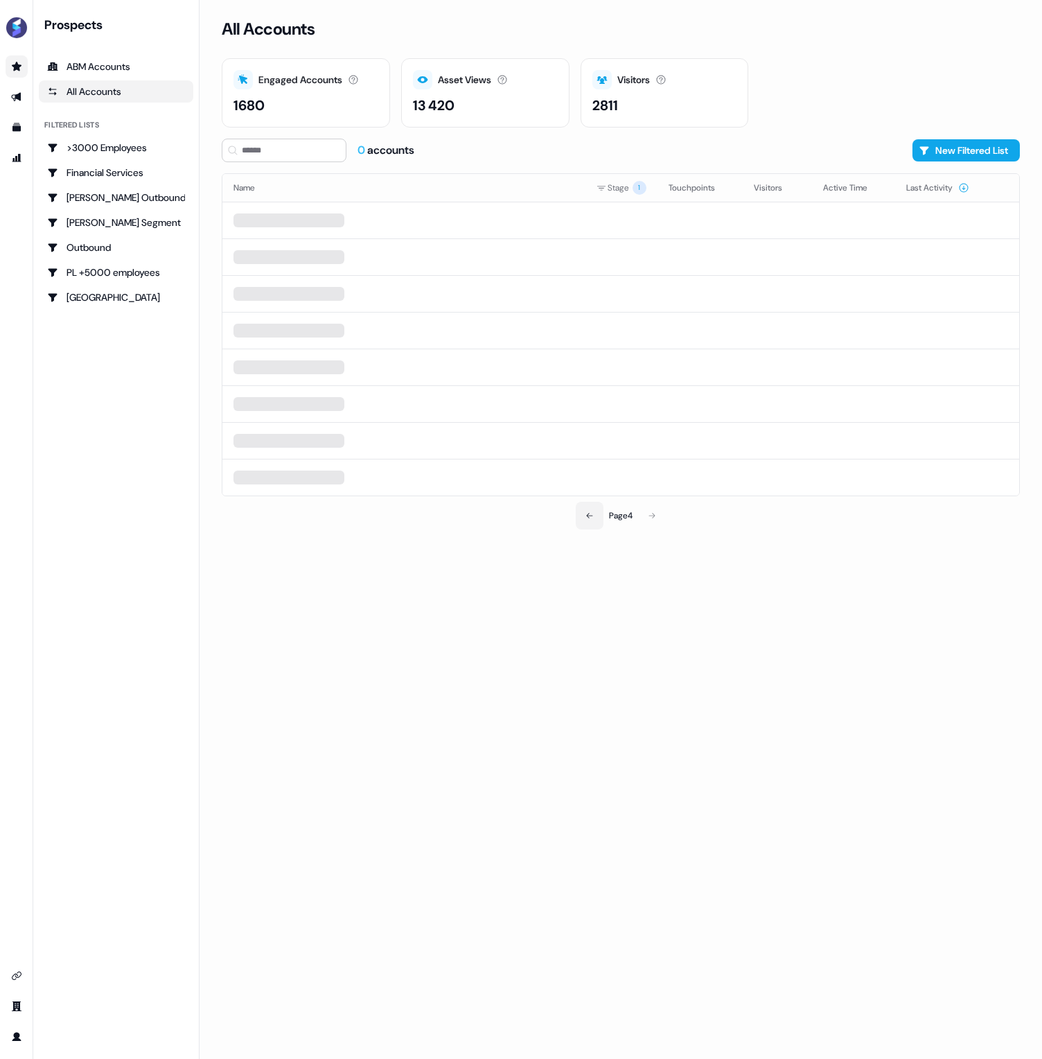
click at [588, 530] on button at bounding box center [590, 516] width 28 height 28
click at [588, 570] on div "All Accounts Engaged Accounts Accounts that have interacted with an asset. 1680…" at bounding box center [621, 529] width 843 height 1059
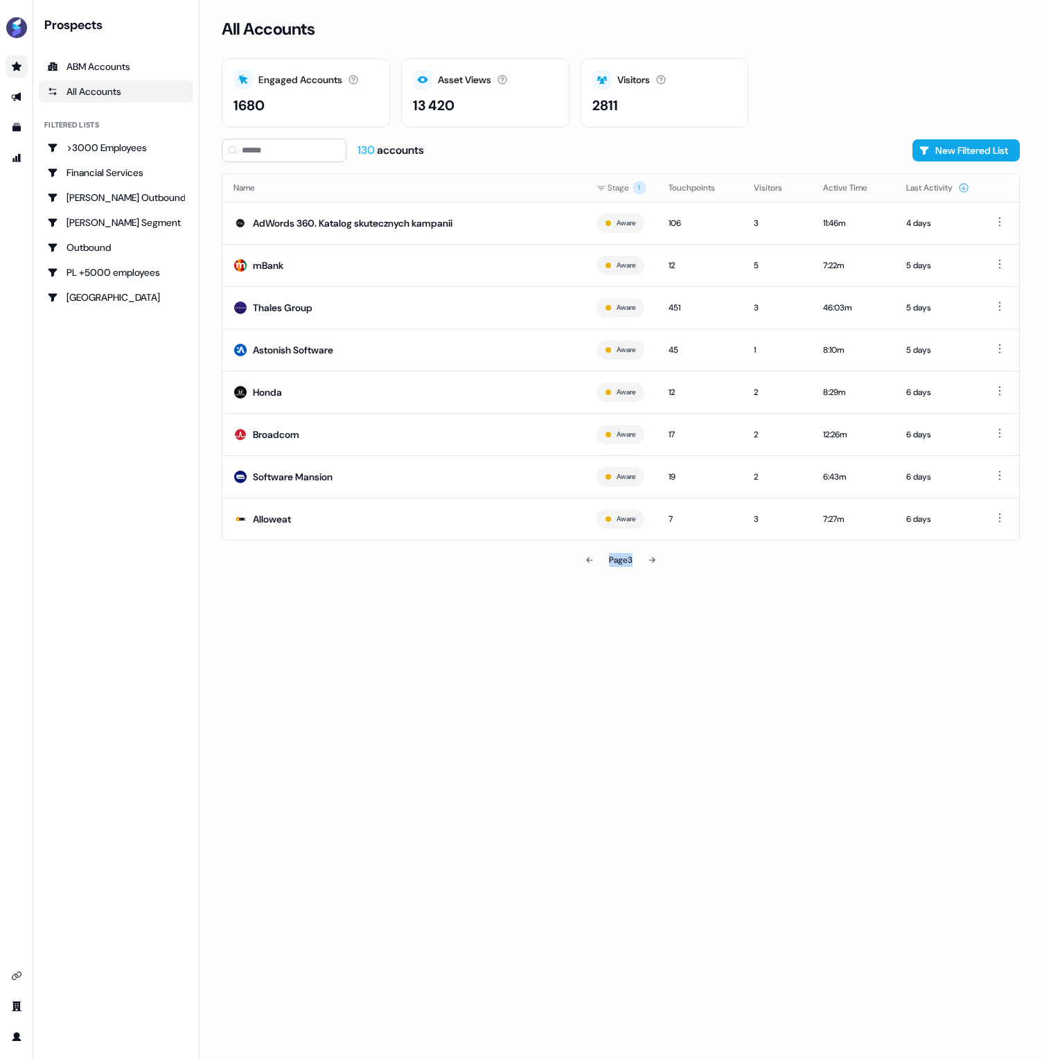
click at [588, 570] on button at bounding box center [590, 560] width 28 height 28
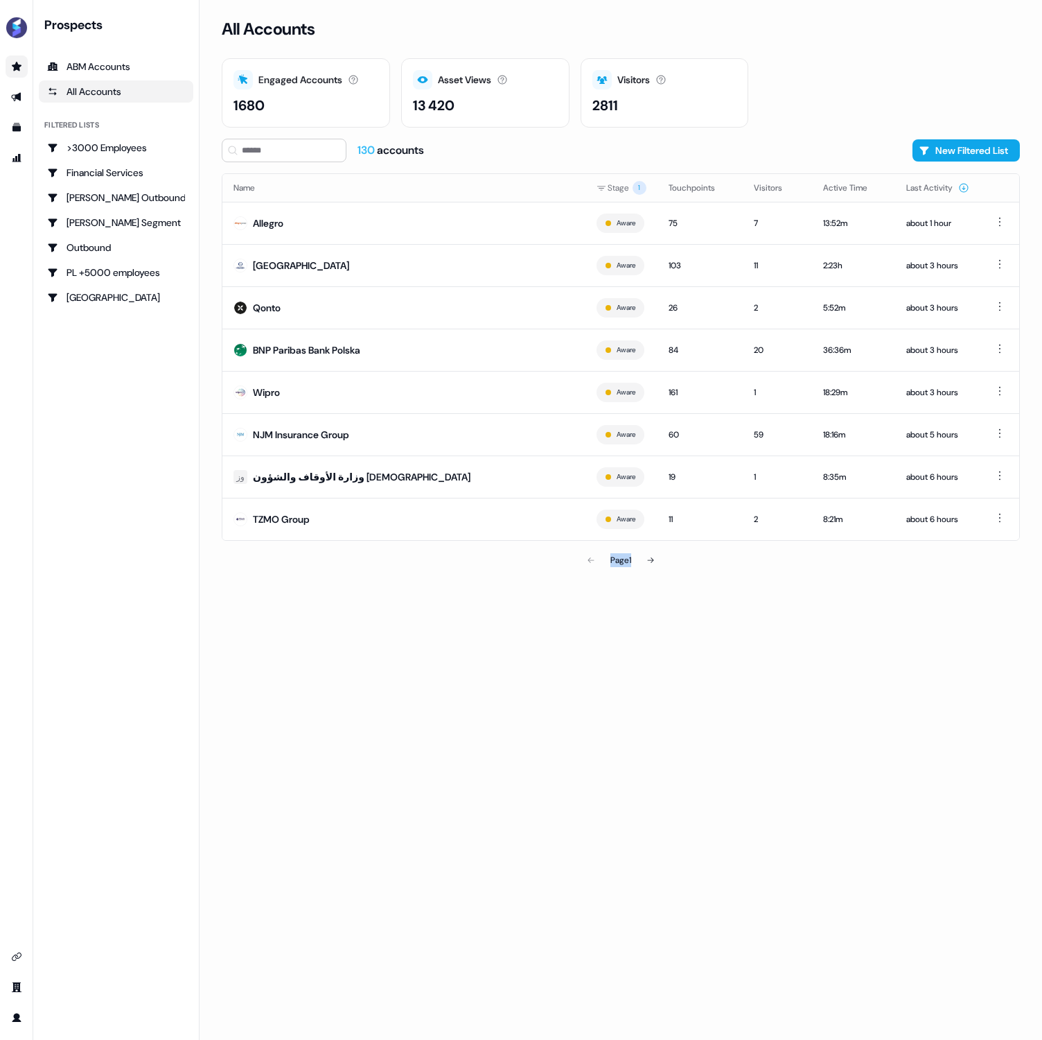
click at [351, 699] on div "All Accounts Engaged Accounts Accounts that have interacted with an asset. 1680…" at bounding box center [621, 520] width 843 height 1040
click at [123, 64] on div "ABM Accounts" at bounding box center [116, 67] width 138 height 14
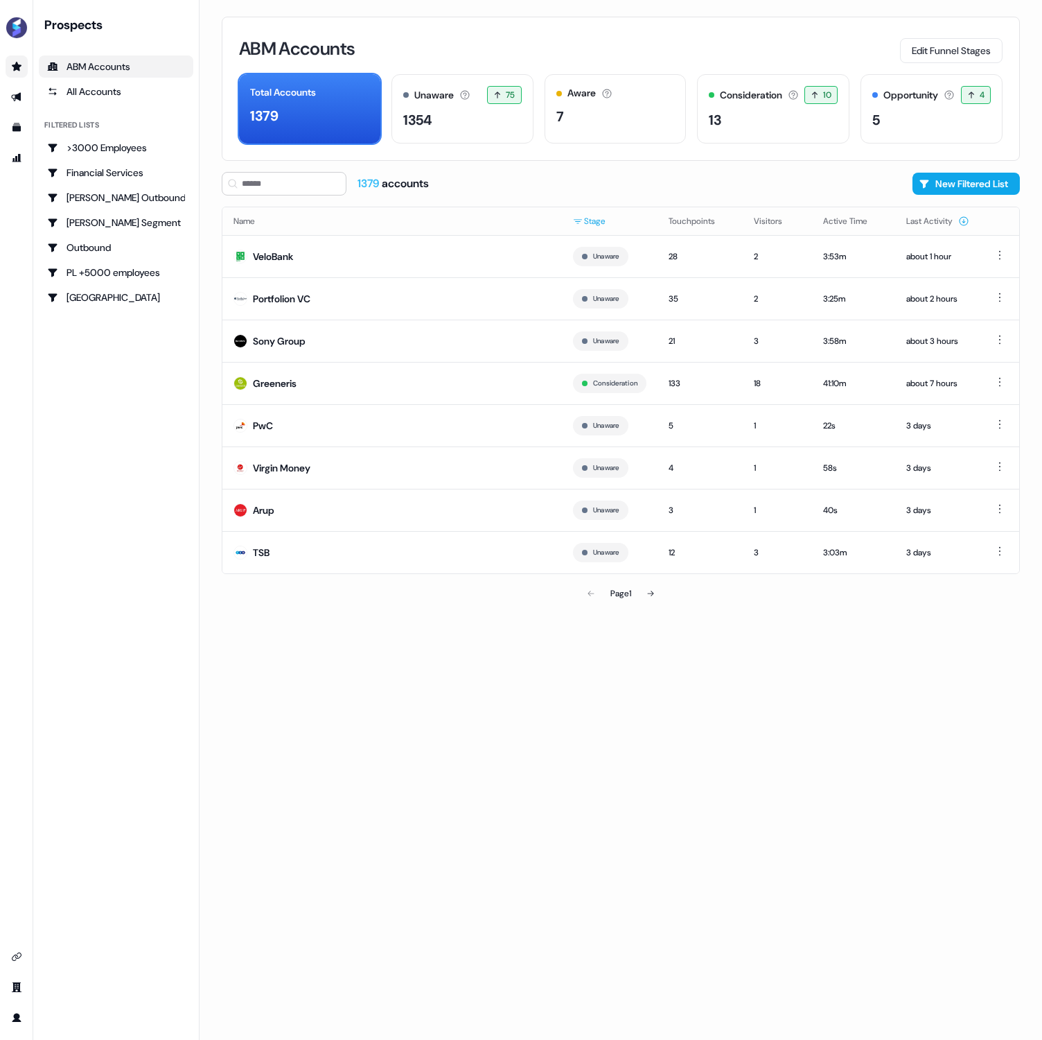
click at [585, 219] on html "For the best experience switch devices to a bigger screen. Go to [DOMAIN_NAME] …" at bounding box center [521, 520] width 1042 height 1040
drag, startPoint x: 574, startPoint y: 288, endPoint x: 569, endPoint y: 296, distance: 9.0
click at [574, 288] on button "button" at bounding box center [575, 289] width 11 height 11
click at [683, 634] on html "For the best experience switch devices to a bigger screen. Go to [DOMAIN_NAME] …" at bounding box center [521, 520] width 1042 height 1040
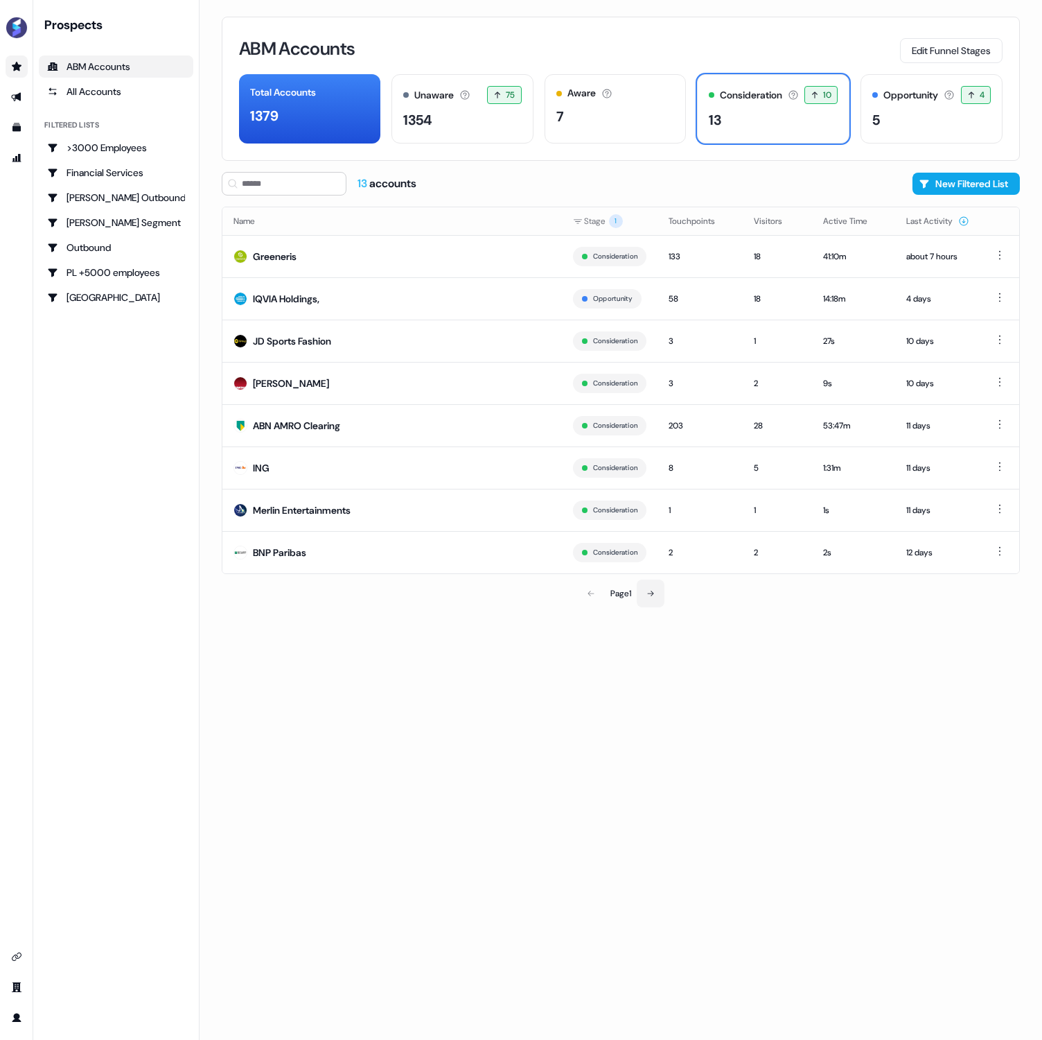
click at [654, 591] on icon at bounding box center [651, 593] width 8 height 8
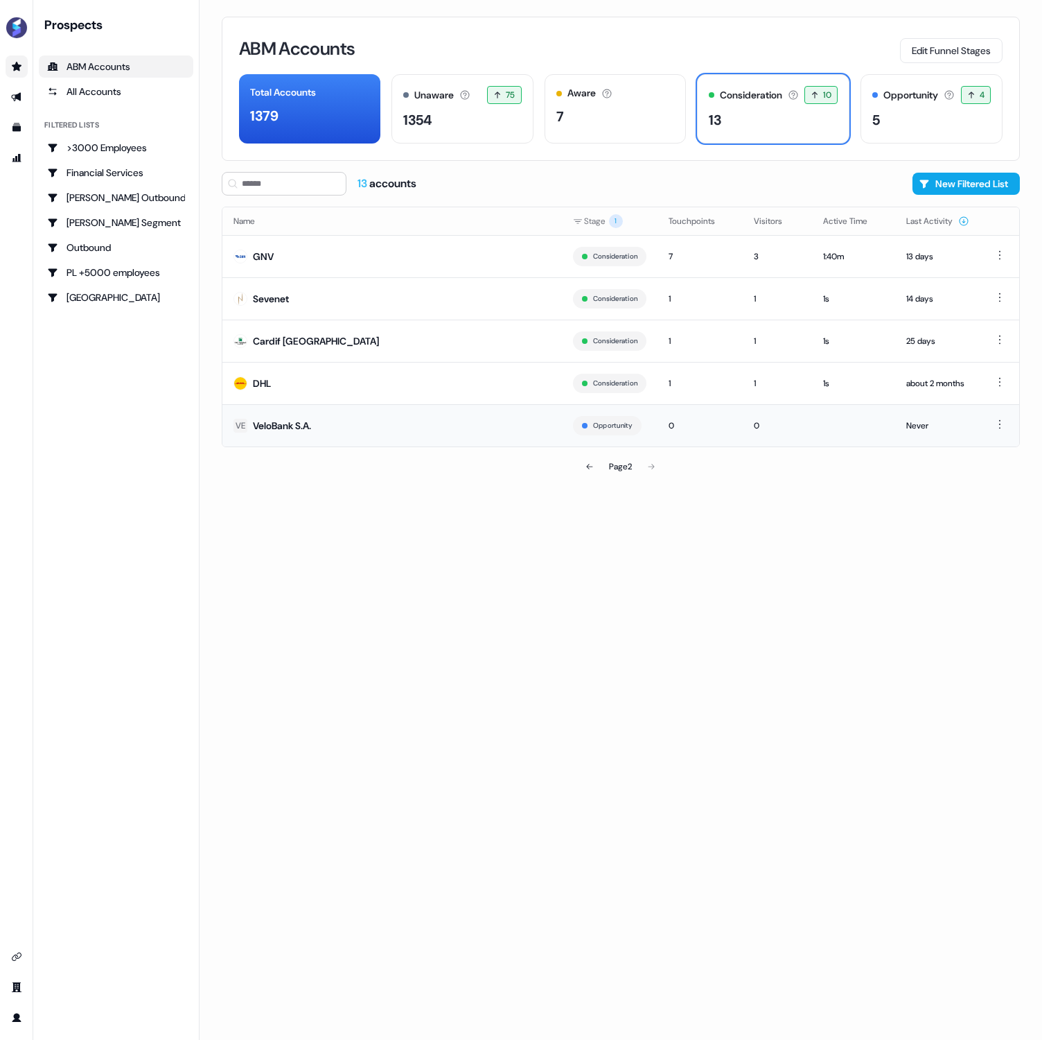
click at [284, 426] on div "VeloBank S.A." at bounding box center [282, 426] width 58 height 14
